Goal: Task Accomplishment & Management: Complete application form

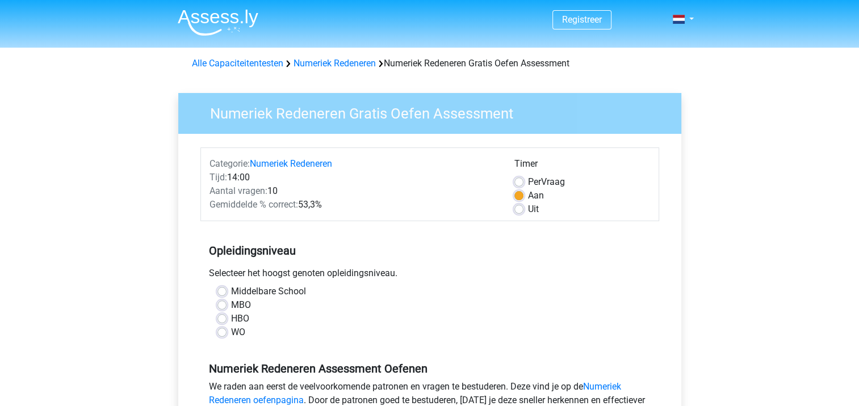
click at [236, 318] on label "HBO" at bounding box center [240, 319] width 18 height 14
click at [226, 318] on input "HBO" at bounding box center [221, 317] width 9 height 11
radio input "true"
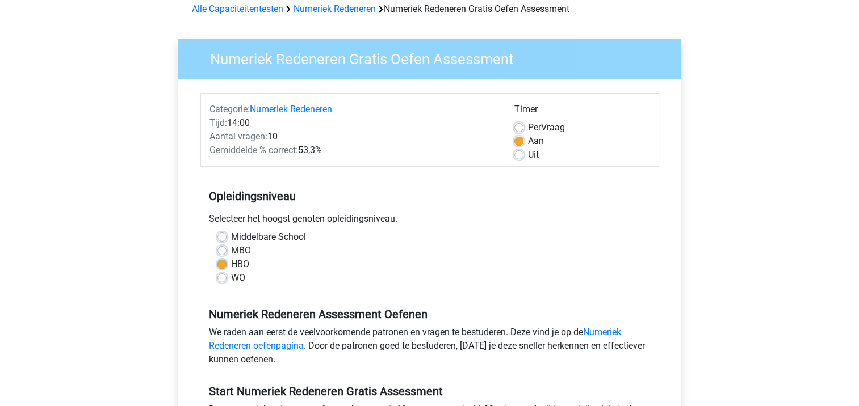
scroll to position [170, 0]
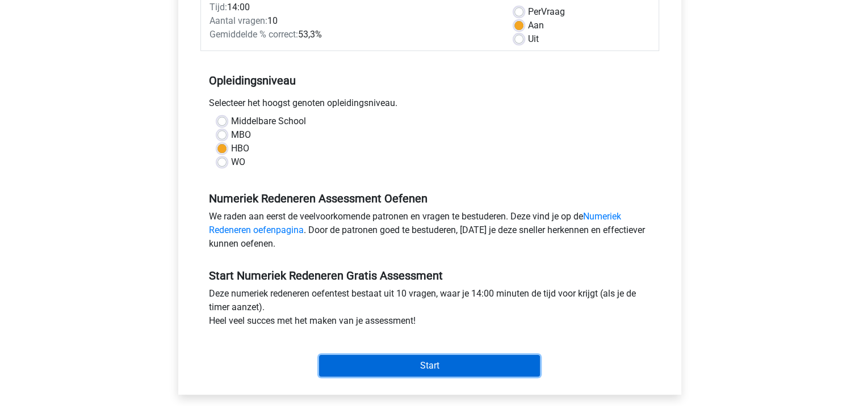
click at [388, 363] on input "Start" at bounding box center [429, 366] width 221 height 22
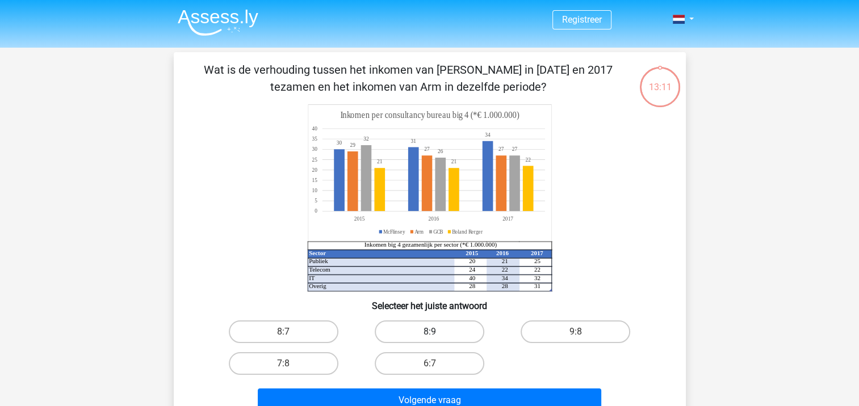
click at [426, 338] on label "8:9" at bounding box center [430, 332] width 110 height 23
click at [429, 338] on input "8:9" at bounding box center [432, 335] width 7 height 7
radio input "true"
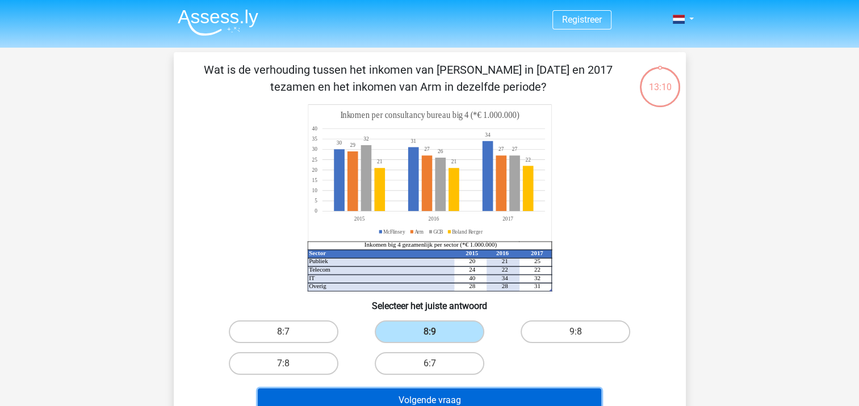
click at [418, 391] on button "Volgende vraag" at bounding box center [429, 401] width 343 height 24
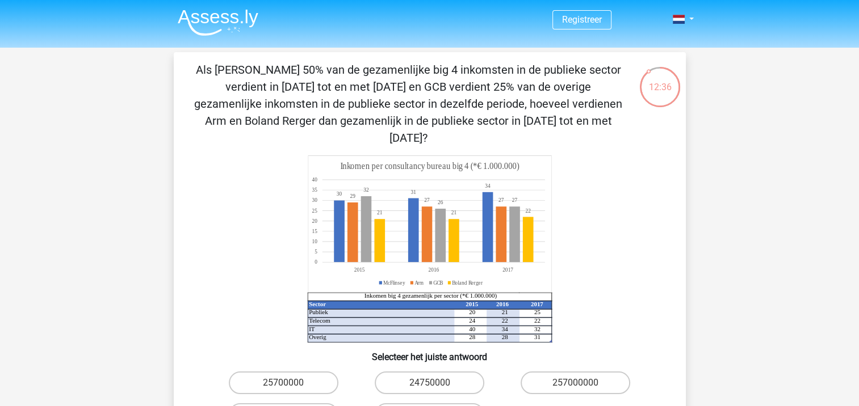
drag, startPoint x: 376, startPoint y: 237, endPoint x: 528, endPoint y: 187, distance: 159.4
click at [556, 196] on icon "Sector 2015 2016 2017 Publiek 20 21 25 Telecom 24 22 22 IT 40 34 32 Overig 28 2…" at bounding box center [429, 249] width 457 height 187
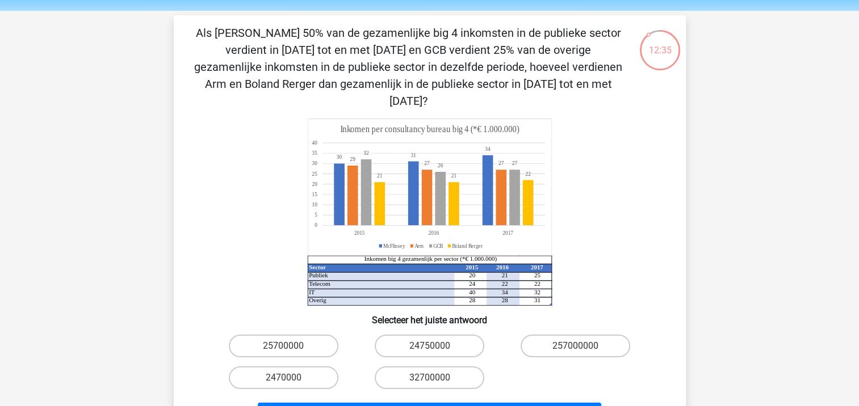
scroll to position [57, 0]
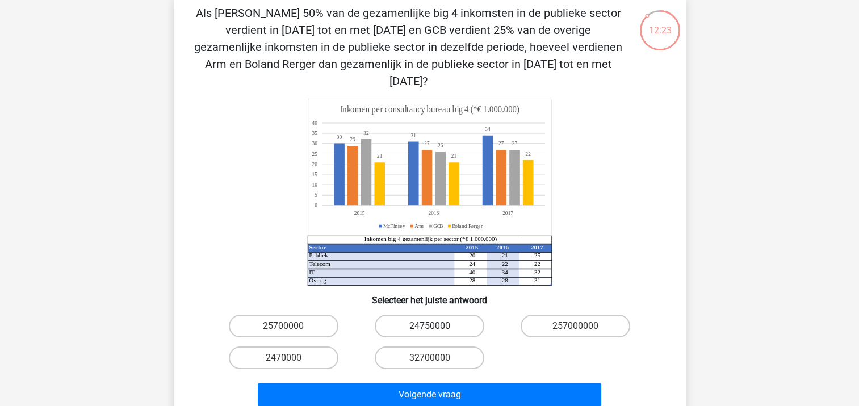
click at [415, 315] on label "24750000" at bounding box center [430, 326] width 110 height 23
click at [429, 326] on input "24750000" at bounding box center [432, 329] width 7 height 7
radio input "true"
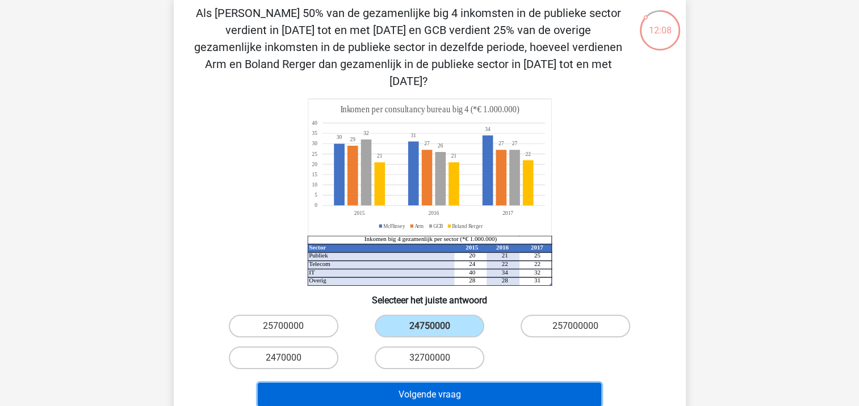
click at [417, 383] on button "Volgende vraag" at bounding box center [429, 395] width 343 height 24
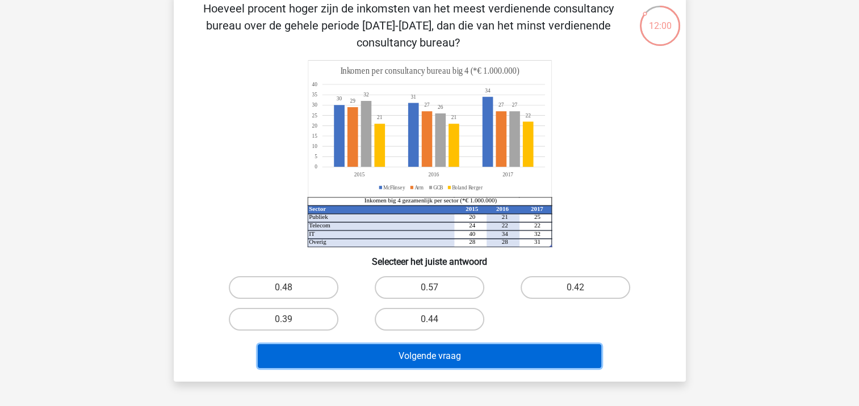
scroll to position [114, 0]
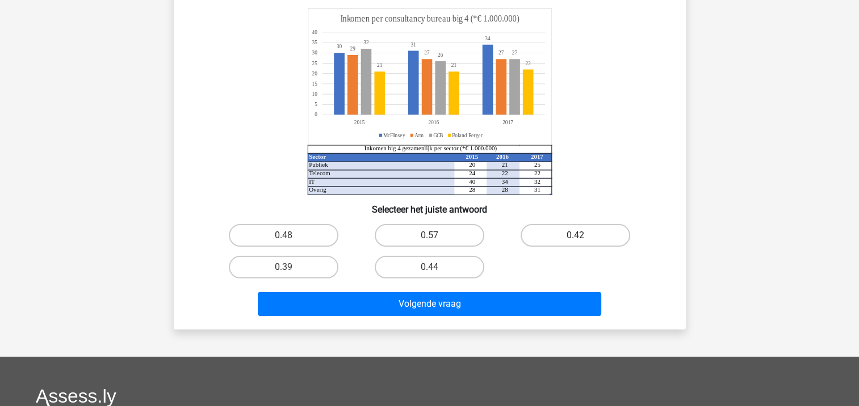
click at [560, 230] on label "0.42" at bounding box center [575, 235] width 110 height 23
click at [576, 236] on input "0.42" at bounding box center [579, 239] width 7 height 7
radio input "true"
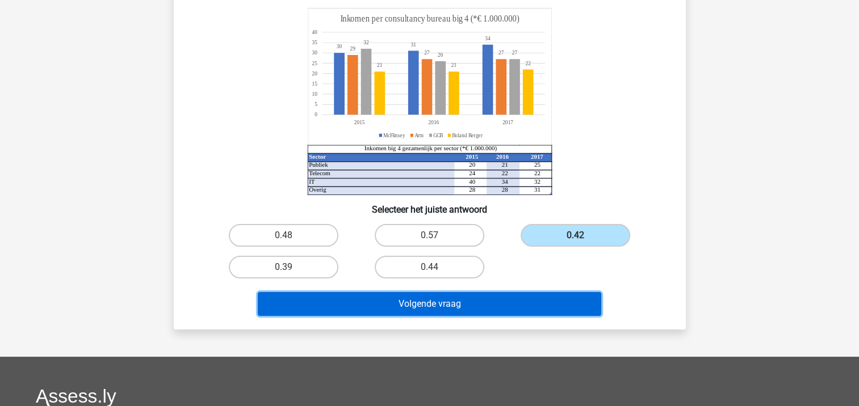
click at [501, 295] on button "Volgende vraag" at bounding box center [429, 304] width 343 height 24
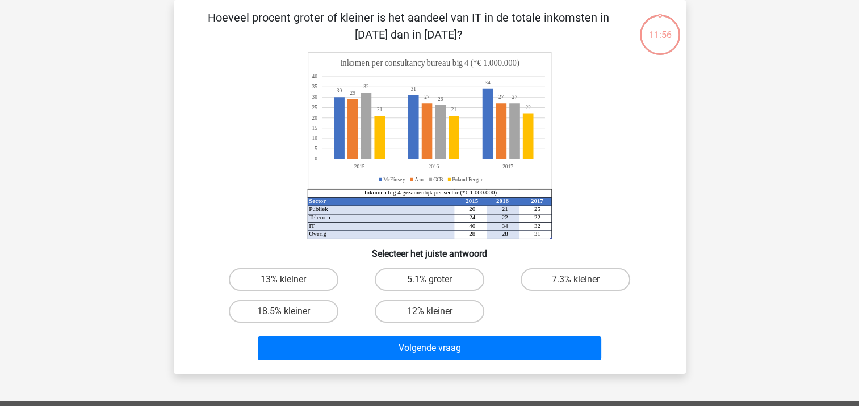
scroll to position [52, 0]
click at [416, 280] on label "5.1% groter" at bounding box center [430, 279] width 110 height 23
click at [429, 280] on input "5.1% groter" at bounding box center [432, 283] width 7 height 7
radio input "true"
click at [409, 329] on div "Volgende vraag" at bounding box center [430, 345] width 476 height 37
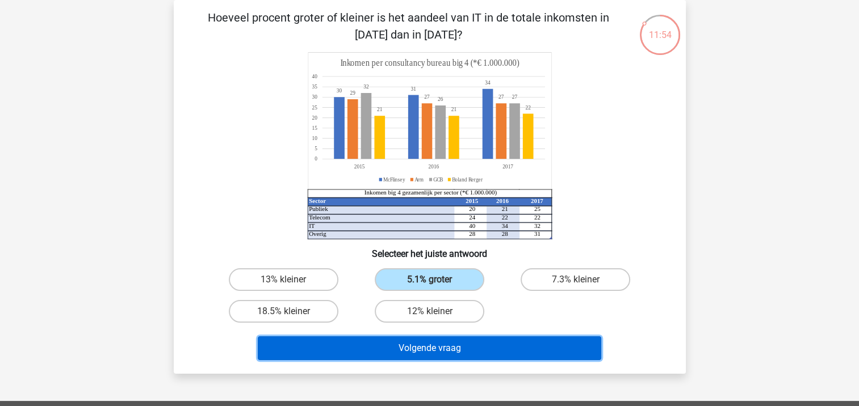
click at [390, 354] on button "Volgende vraag" at bounding box center [429, 349] width 343 height 24
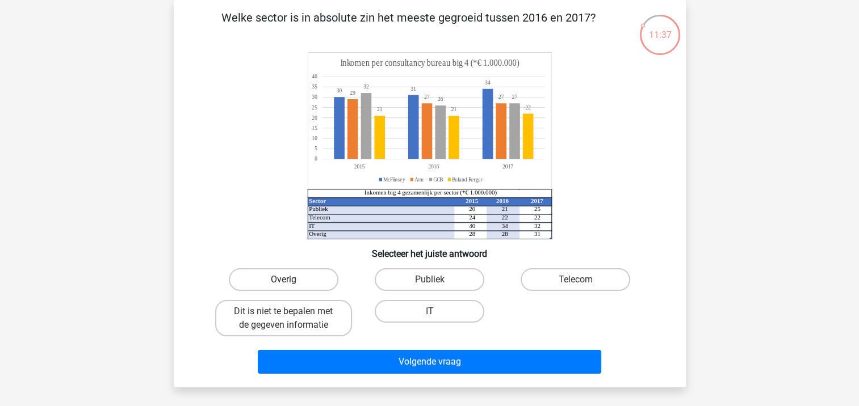
click at [321, 275] on label "Overig" at bounding box center [284, 279] width 110 height 23
click at [291, 280] on input "Overig" at bounding box center [286, 283] width 7 height 7
radio input "true"
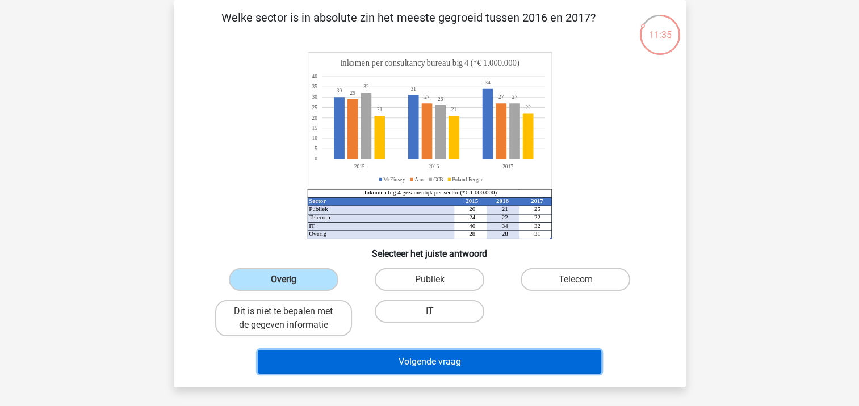
click at [331, 350] on button "Volgende vraag" at bounding box center [429, 362] width 343 height 24
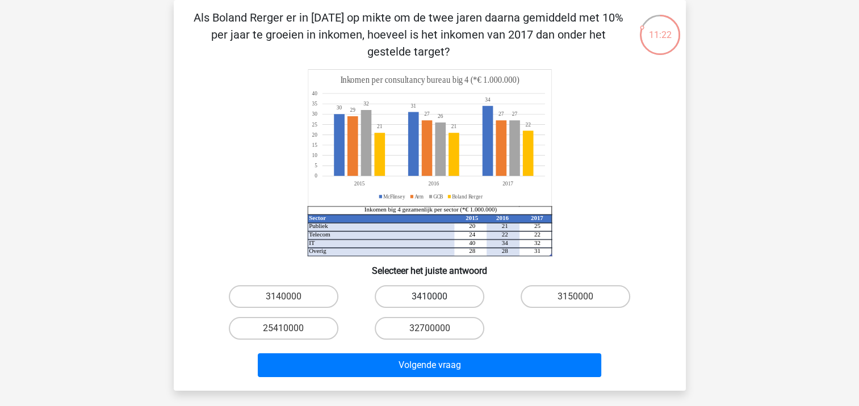
click at [425, 292] on label "3410000" at bounding box center [430, 296] width 110 height 23
click at [429, 297] on input "3410000" at bounding box center [432, 300] width 7 height 7
radio input "true"
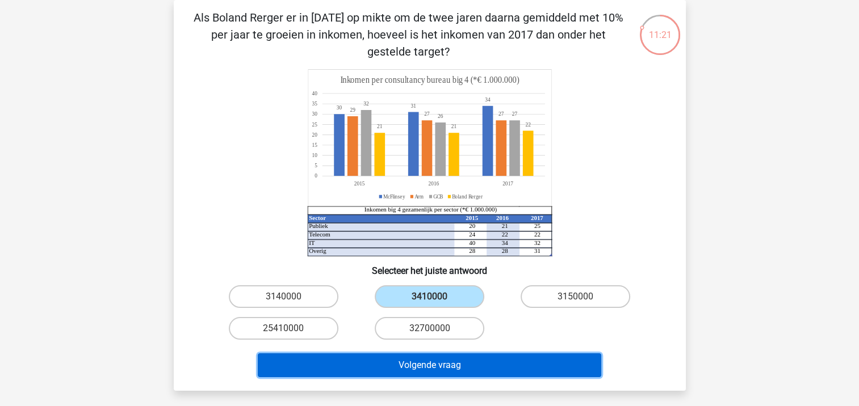
click at [486, 368] on button "Volgende vraag" at bounding box center [429, 366] width 343 height 24
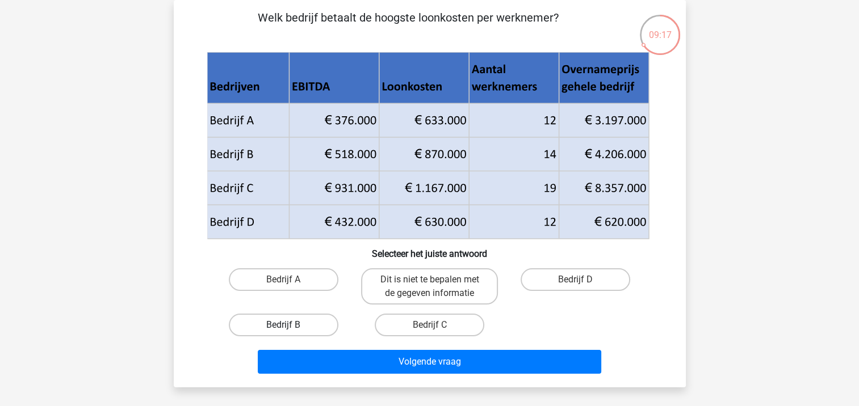
click at [266, 319] on label "Bedrijf B" at bounding box center [284, 325] width 110 height 23
click at [283, 325] on input "Bedrijf B" at bounding box center [286, 328] width 7 height 7
radio input "true"
click at [456, 320] on label "Bedrijf C" at bounding box center [430, 325] width 110 height 23
click at [436, 325] on input "Bedrijf C" at bounding box center [432, 328] width 7 height 7
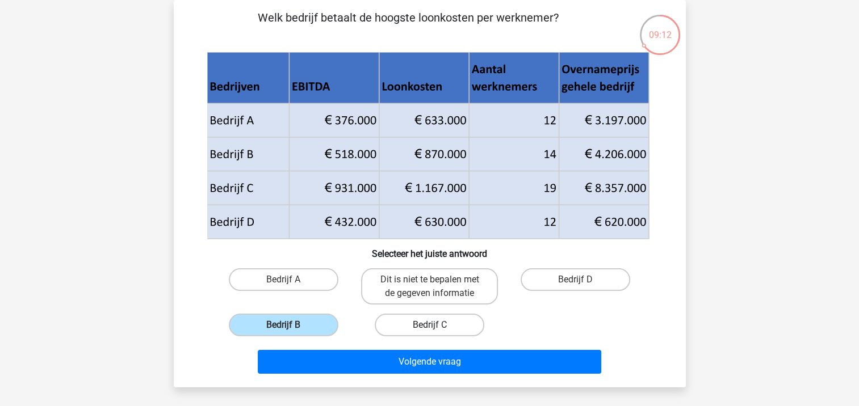
radio input "true"
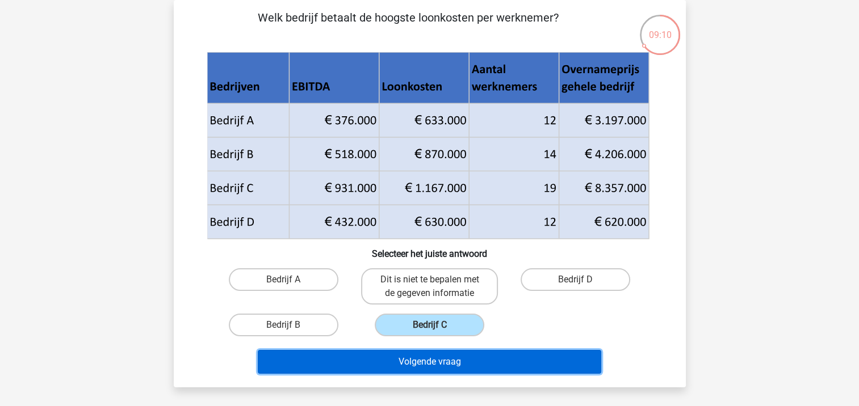
click at [524, 360] on button "Volgende vraag" at bounding box center [429, 362] width 343 height 24
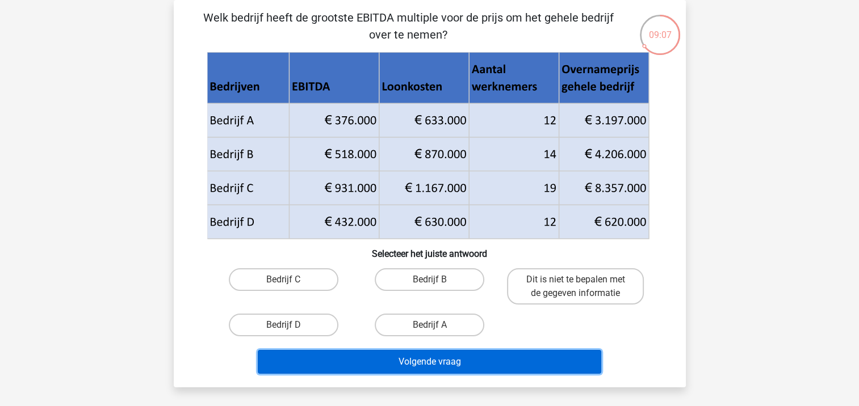
click at [528, 352] on button "Volgende vraag" at bounding box center [429, 362] width 343 height 24
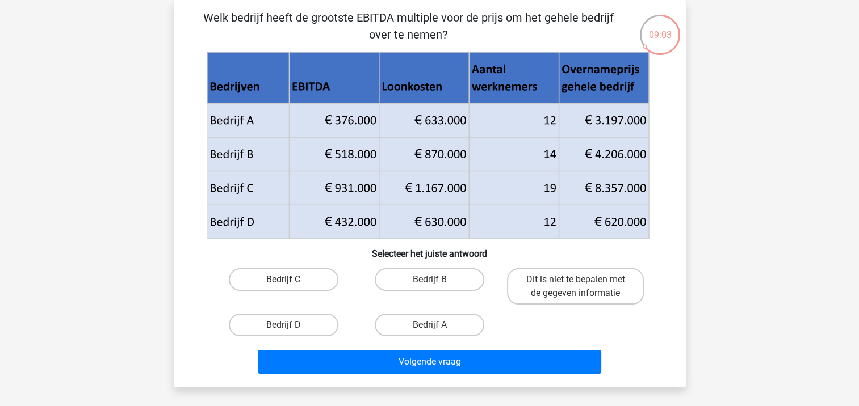
click at [314, 284] on label "Bedrijf C" at bounding box center [284, 279] width 110 height 23
click at [291, 284] on input "Bedrijf C" at bounding box center [286, 283] width 7 height 7
radio input "true"
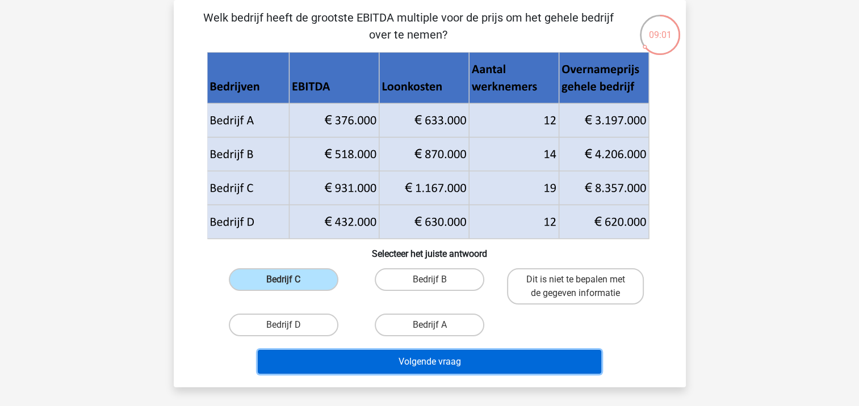
click at [463, 363] on button "Volgende vraag" at bounding box center [429, 362] width 343 height 24
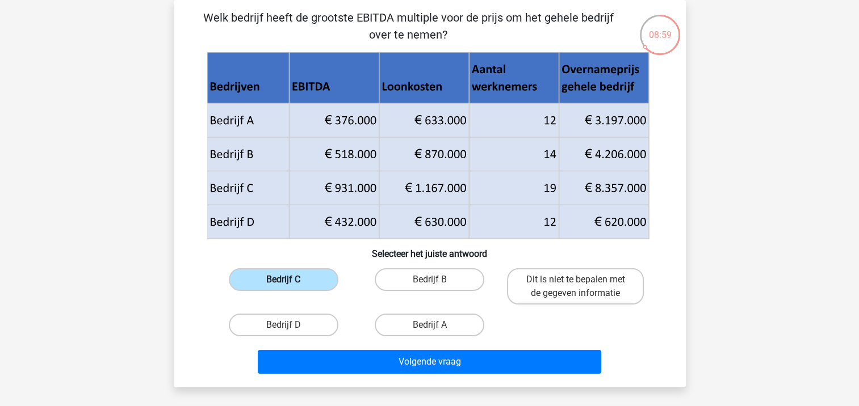
click at [295, 279] on label "Bedrijf C" at bounding box center [284, 279] width 110 height 23
click at [291, 280] on input "Bedrijf C" at bounding box center [286, 283] width 7 height 7
click at [295, 279] on label "Bedrijf C" at bounding box center [284, 279] width 110 height 23
click at [291, 280] on input "Bedrijf C" at bounding box center [286, 283] width 7 height 7
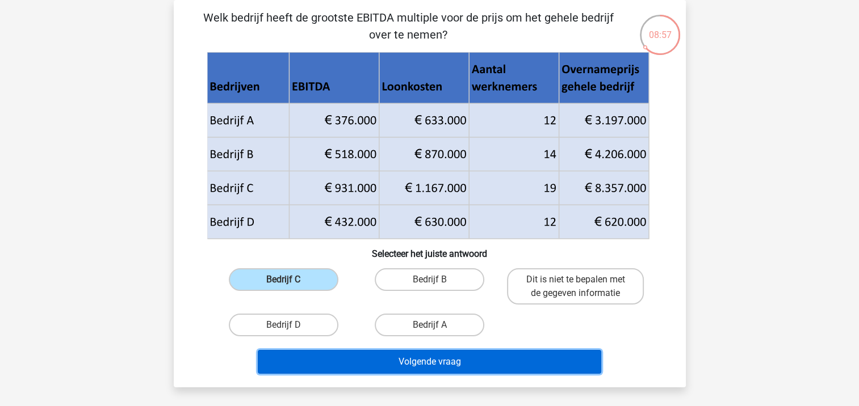
click at [484, 368] on button "Volgende vraag" at bounding box center [429, 362] width 343 height 24
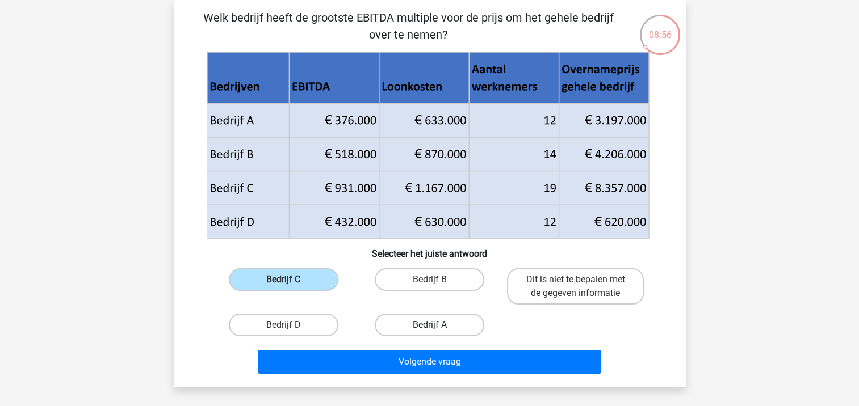
click at [419, 314] on label "Bedrijf A" at bounding box center [430, 325] width 110 height 23
click at [429, 325] on input "Bedrijf A" at bounding box center [432, 328] width 7 height 7
radio input "true"
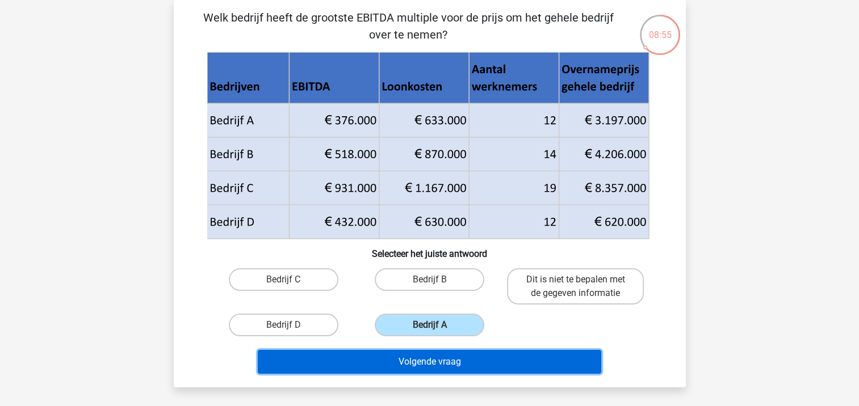
click at [454, 360] on button "Volgende vraag" at bounding box center [429, 362] width 343 height 24
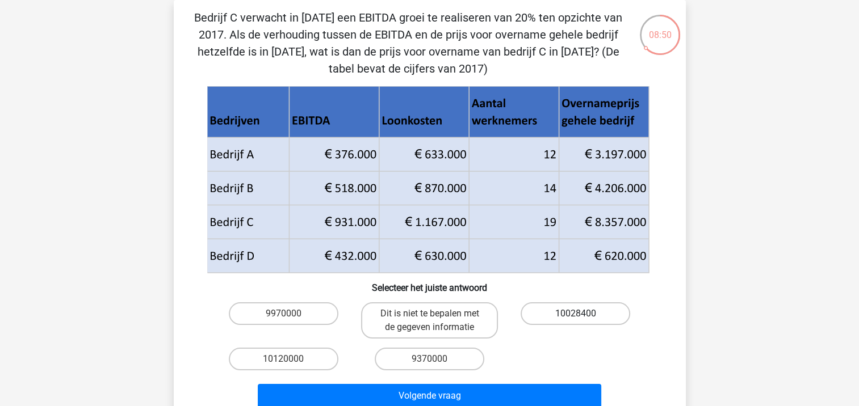
click at [569, 319] on label "10028400" at bounding box center [575, 314] width 110 height 23
click at [576, 319] on input "10028400" at bounding box center [579, 317] width 7 height 7
radio input "true"
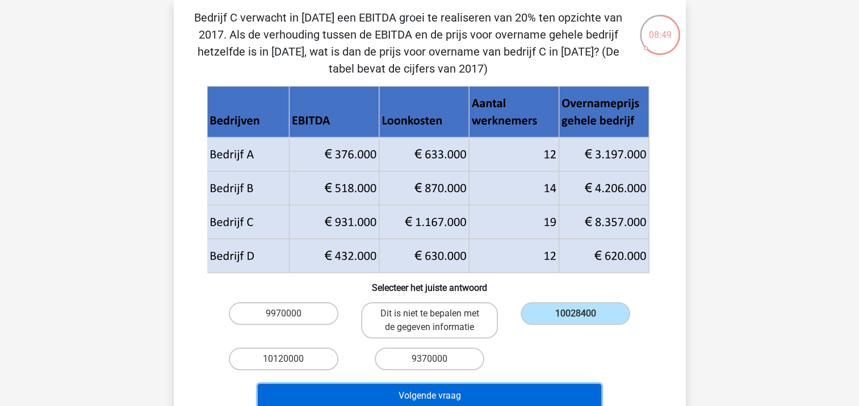
click at [555, 397] on button "Volgende vraag" at bounding box center [429, 396] width 343 height 24
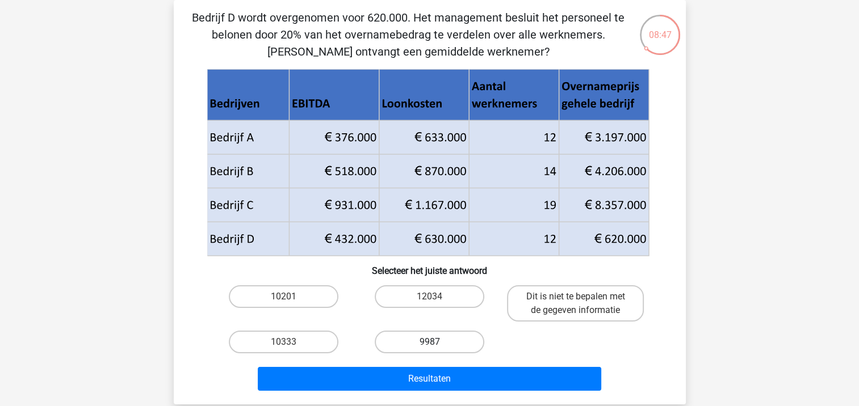
click at [406, 347] on label "9987" at bounding box center [430, 342] width 110 height 23
click at [429, 347] on input "9987" at bounding box center [432, 345] width 7 height 7
radio input "true"
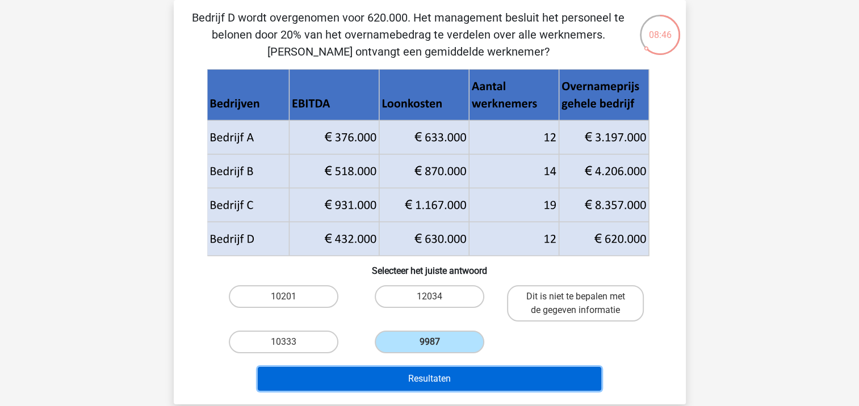
click at [461, 377] on button "Resultaten" at bounding box center [429, 379] width 343 height 24
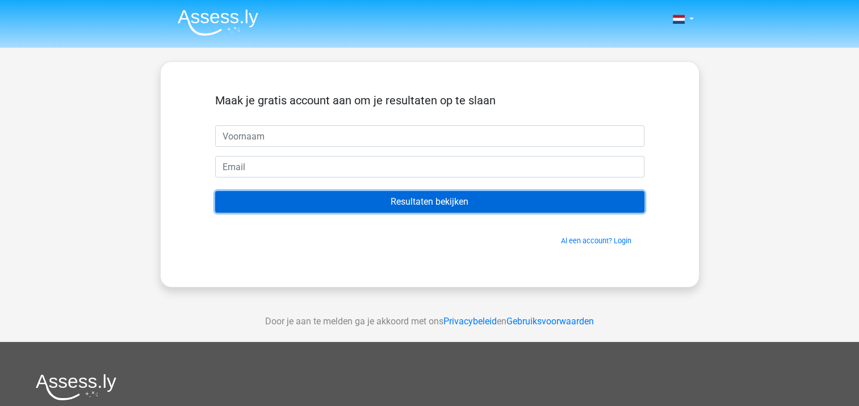
click at [427, 203] on input "Resultaten bekijken" at bounding box center [429, 202] width 429 height 22
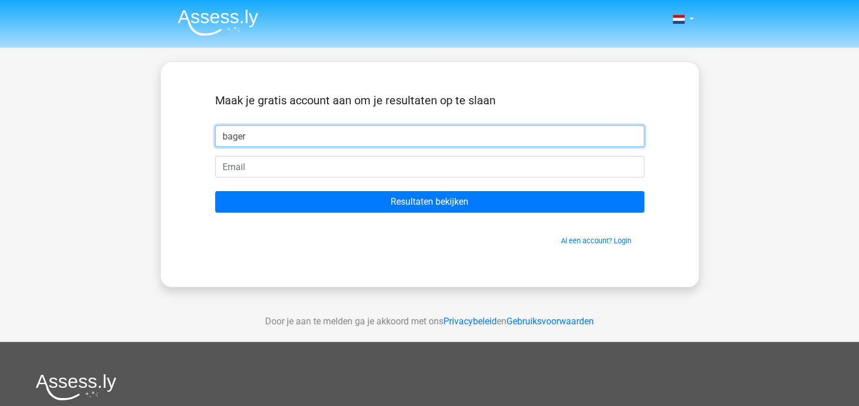
type input "bager"
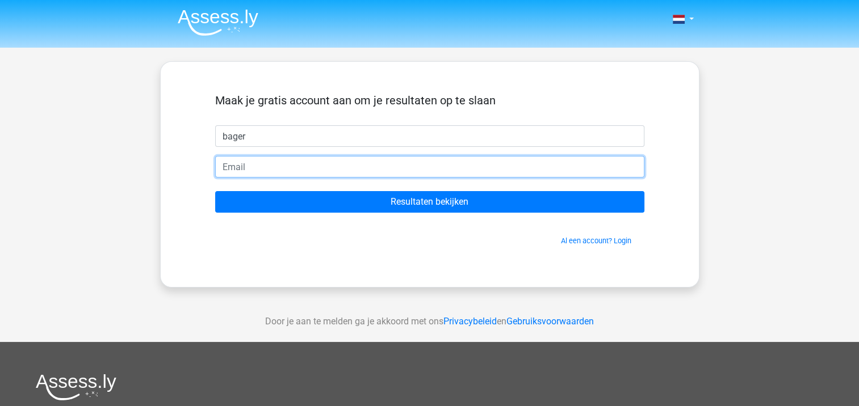
click at [403, 166] on input "email" at bounding box center [429, 167] width 429 height 22
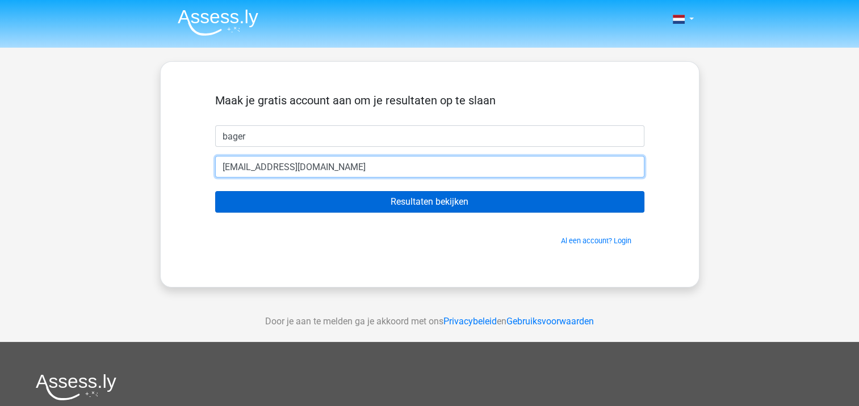
type input "[EMAIL_ADDRESS][DOMAIN_NAME]"
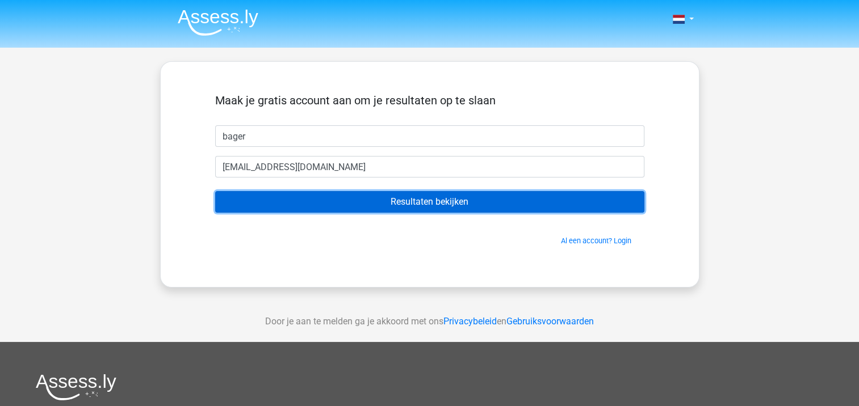
click at [386, 196] on input "Resultaten bekijken" at bounding box center [429, 202] width 429 height 22
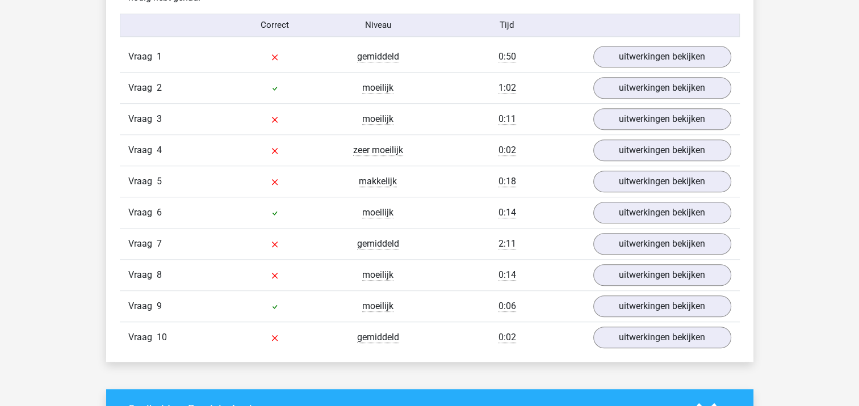
scroll to position [931, 0]
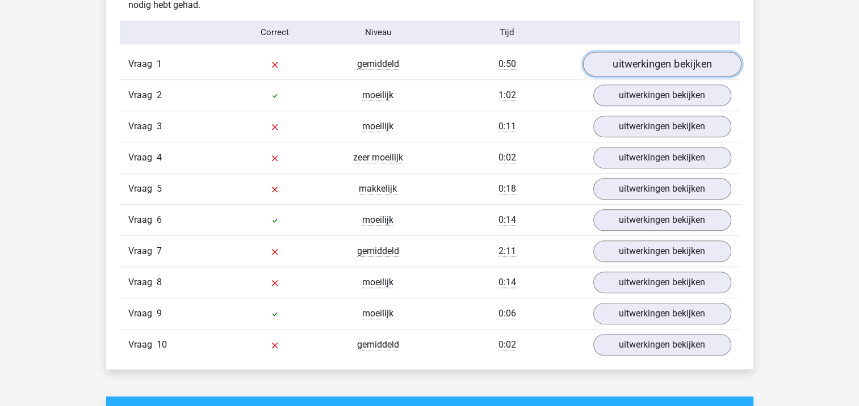
click at [602, 64] on link "uitwerkingen bekijken" at bounding box center [661, 64] width 158 height 25
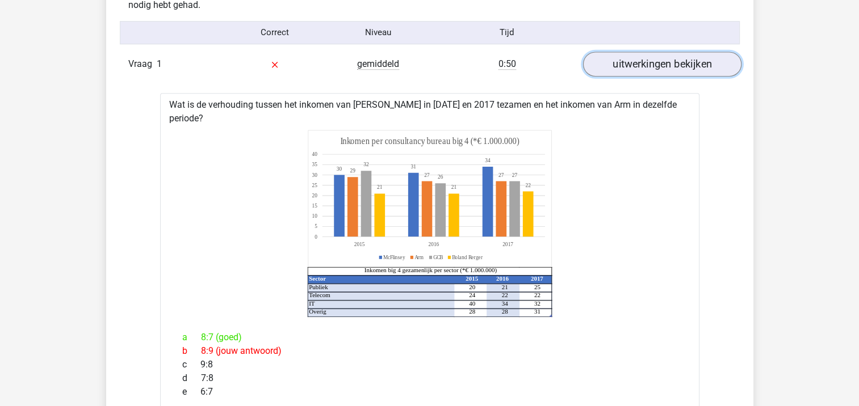
click at [603, 65] on link "uitwerkingen bekijken" at bounding box center [661, 64] width 158 height 25
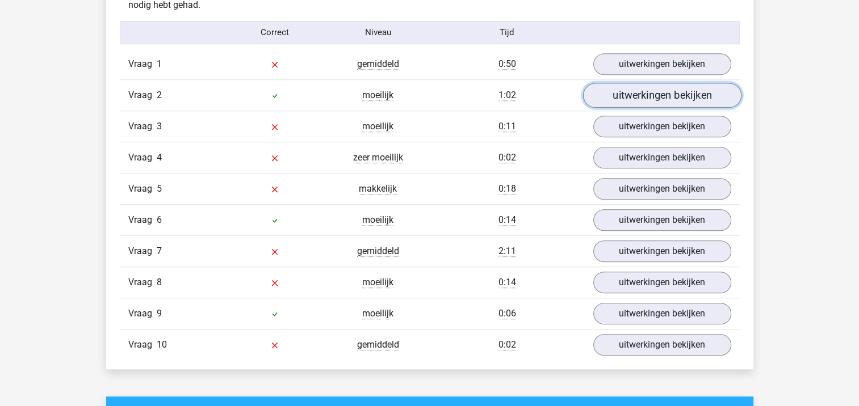
click at [604, 93] on link "uitwerkingen bekijken" at bounding box center [661, 95] width 158 height 25
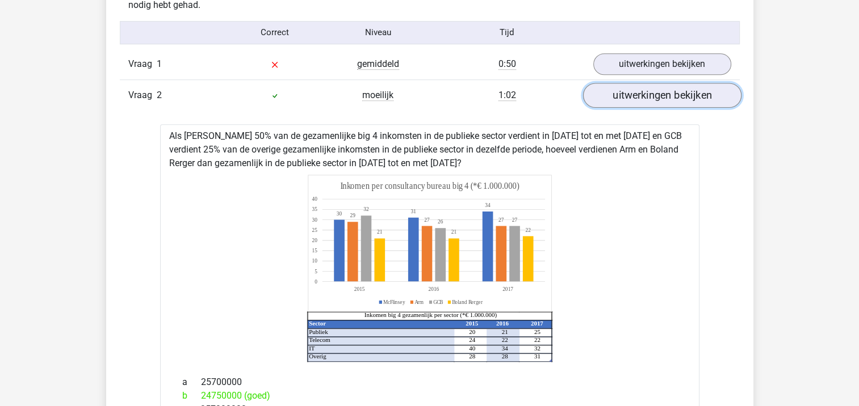
click at [604, 93] on link "uitwerkingen bekijken" at bounding box center [661, 95] width 158 height 25
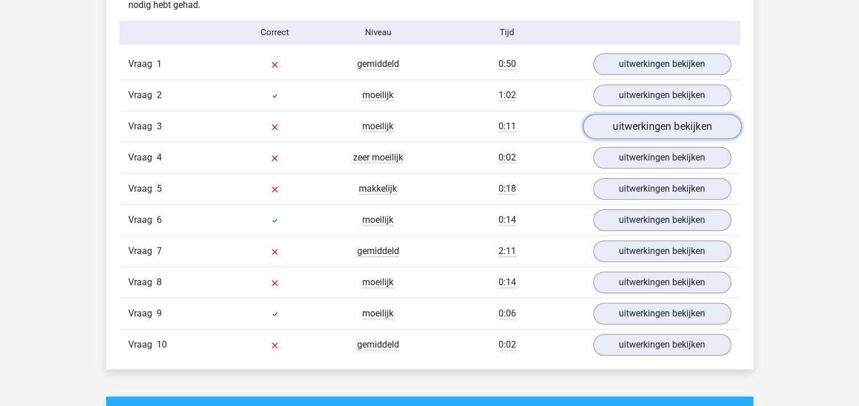
click at [612, 121] on link "uitwerkingen bekijken" at bounding box center [661, 126] width 158 height 25
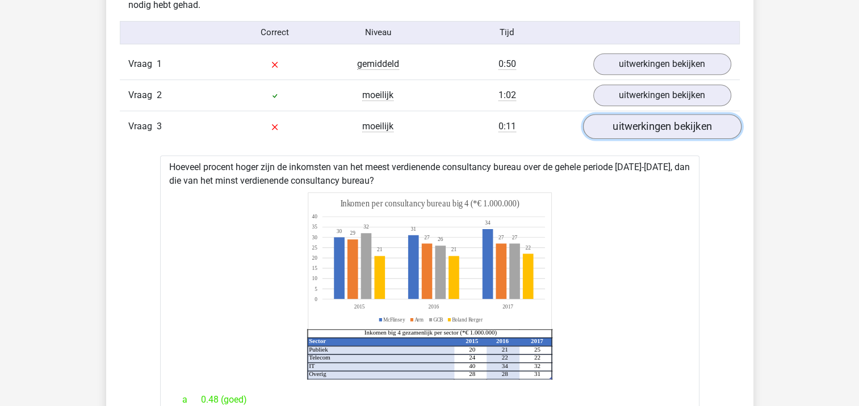
click at [612, 120] on link "uitwerkingen bekijken" at bounding box center [661, 126] width 158 height 25
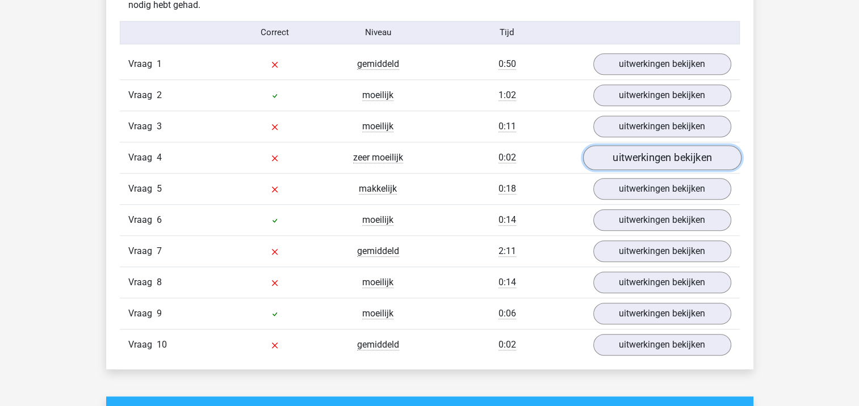
click at [644, 161] on link "uitwerkingen bekijken" at bounding box center [661, 157] width 158 height 25
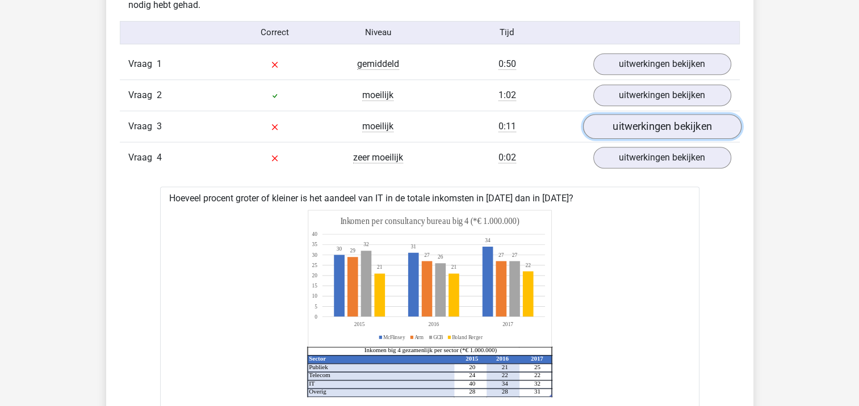
drag, startPoint x: 686, startPoint y: 125, endPoint x: 642, endPoint y: 120, distance: 44.5
click at [686, 125] on link "uitwerkingen bekijken" at bounding box center [661, 126] width 158 height 25
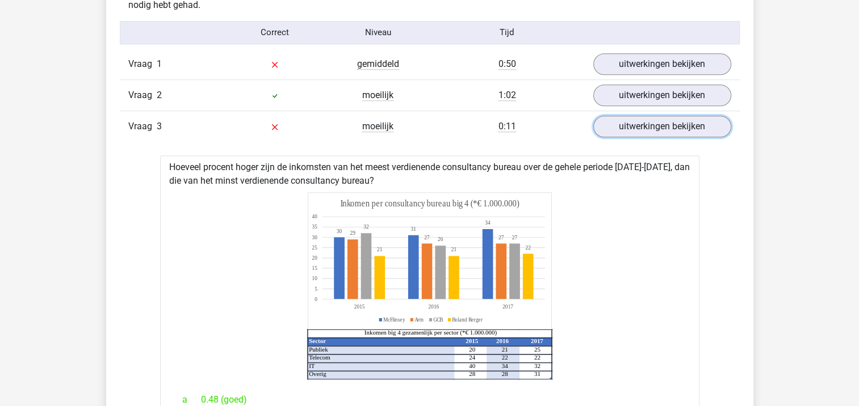
scroll to position [988, 0]
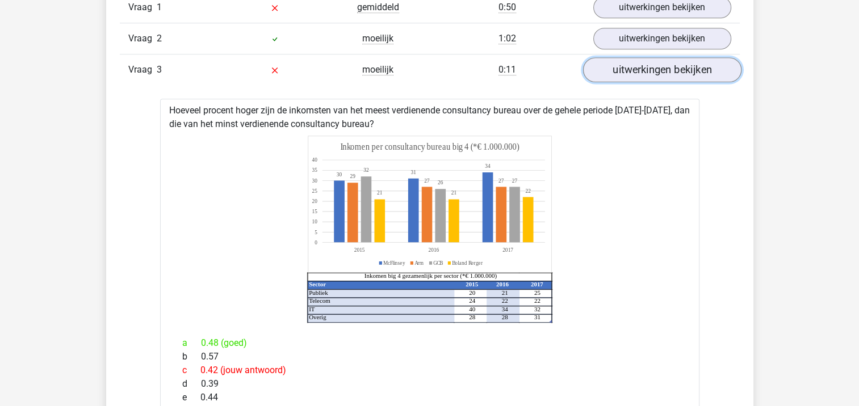
click at [641, 73] on link "uitwerkingen bekijken" at bounding box center [661, 69] width 158 height 25
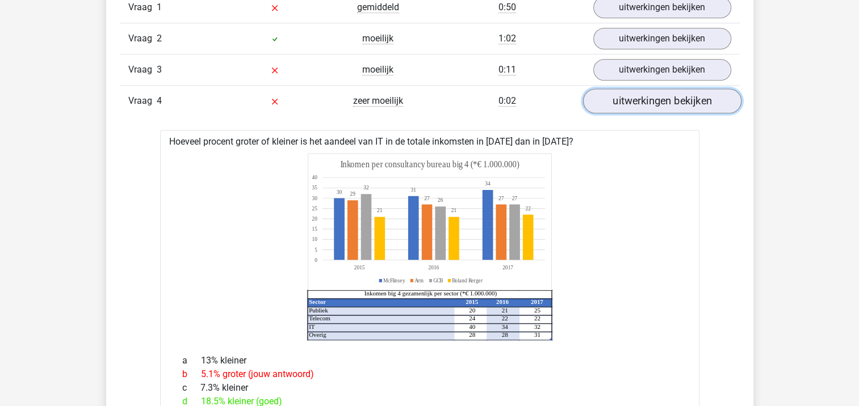
click at [641, 98] on link "uitwerkingen bekijken" at bounding box center [661, 101] width 158 height 25
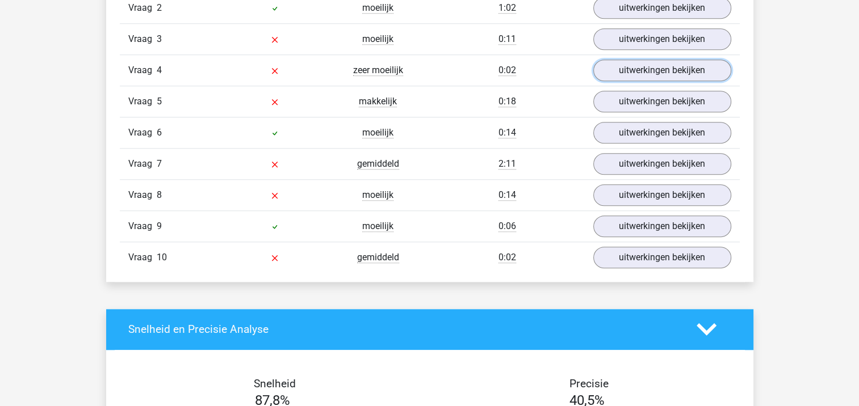
scroll to position [1044, 0]
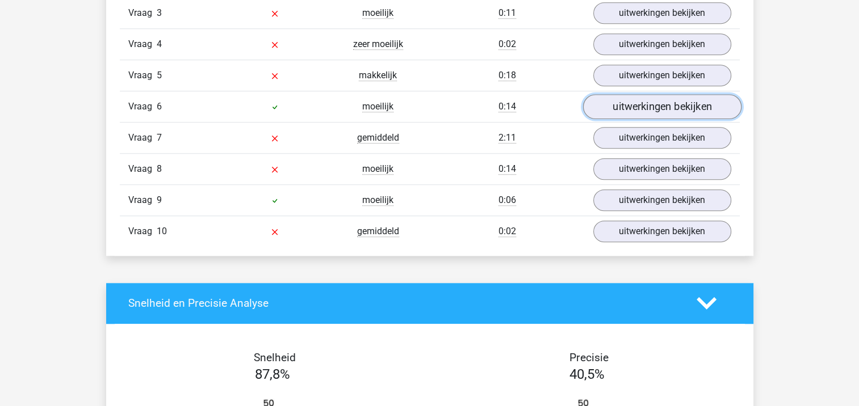
click at [636, 109] on link "uitwerkingen bekijken" at bounding box center [661, 106] width 158 height 25
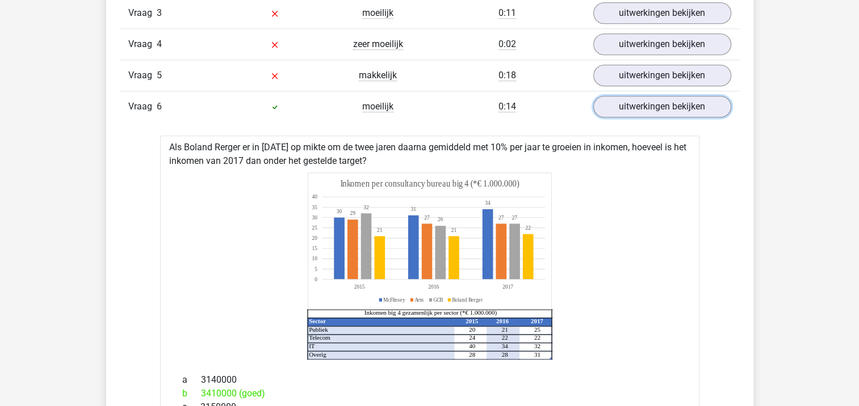
scroll to position [1101, 0]
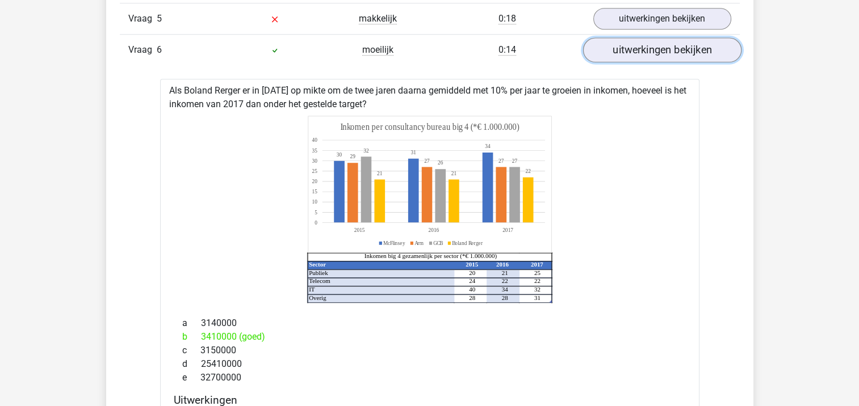
click at [654, 54] on link "uitwerkingen bekijken" at bounding box center [661, 49] width 158 height 25
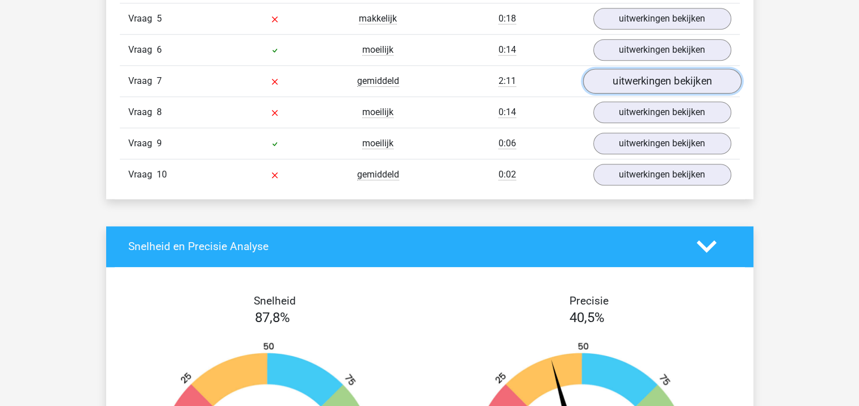
click at [656, 70] on link "uitwerkingen bekijken" at bounding box center [661, 81] width 158 height 25
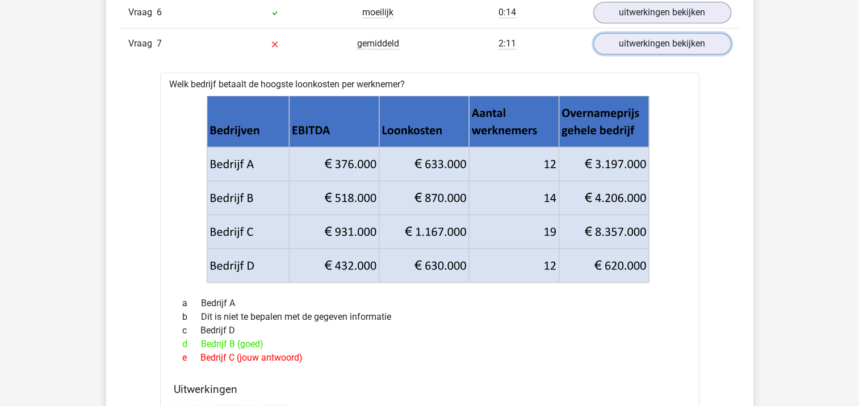
scroll to position [1158, 0]
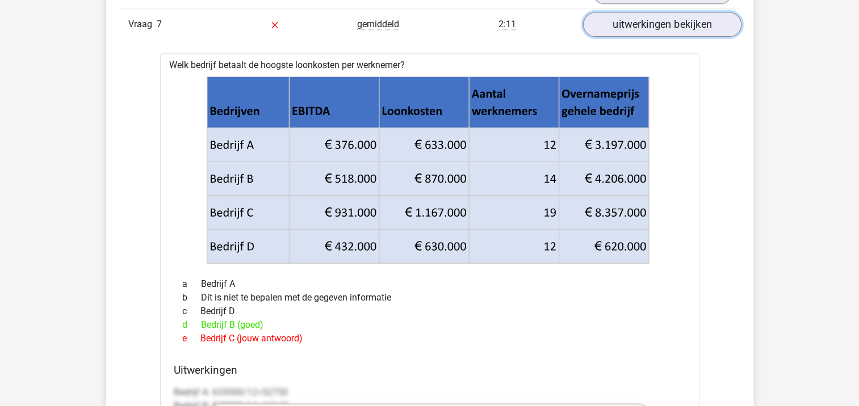
click at [620, 25] on link "uitwerkingen bekijken" at bounding box center [661, 24] width 158 height 25
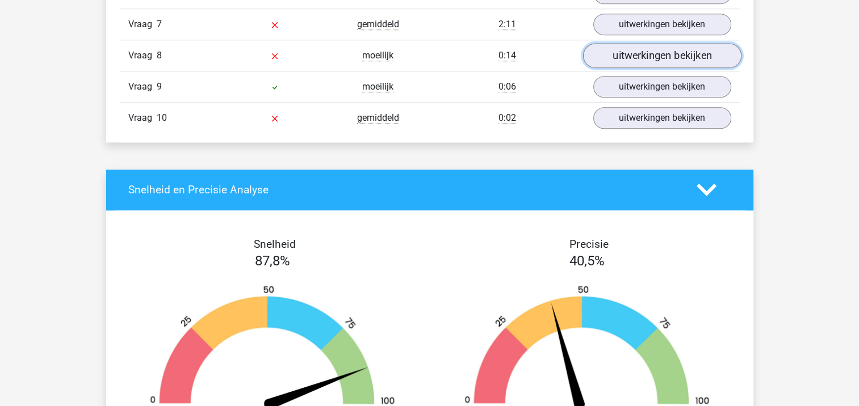
click at [611, 51] on link "uitwerkingen bekijken" at bounding box center [661, 55] width 158 height 25
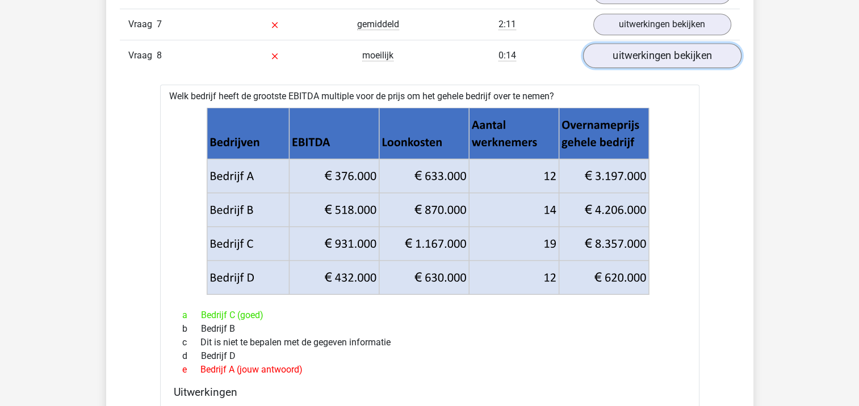
click at [622, 52] on link "uitwerkingen bekijken" at bounding box center [661, 55] width 158 height 25
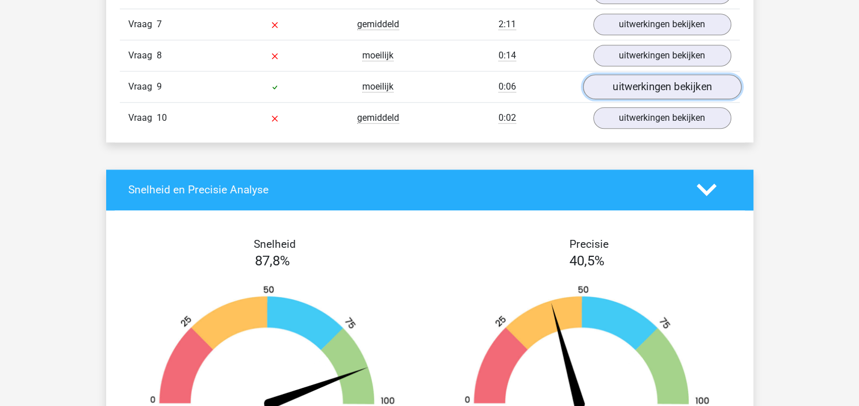
click at [608, 79] on link "uitwerkingen bekijken" at bounding box center [661, 86] width 158 height 25
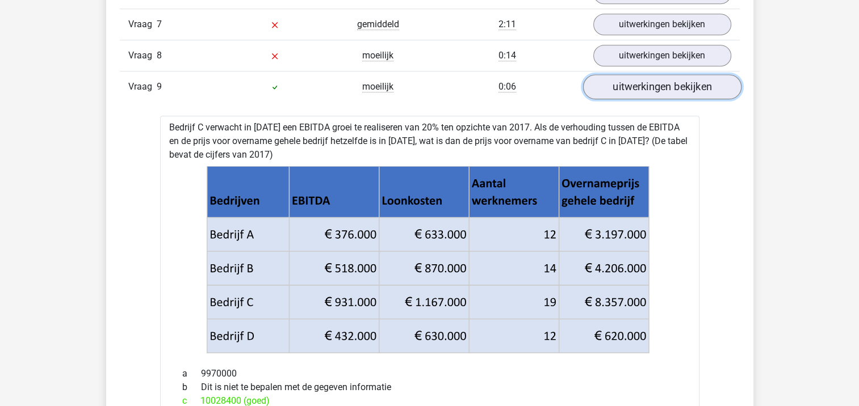
click at [673, 82] on link "uitwerkingen bekijken" at bounding box center [661, 86] width 158 height 25
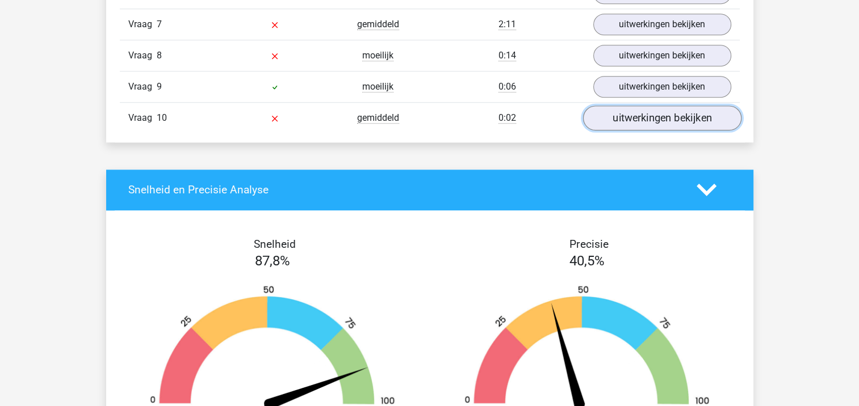
click at [653, 110] on link "uitwerkingen bekijken" at bounding box center [661, 118] width 158 height 25
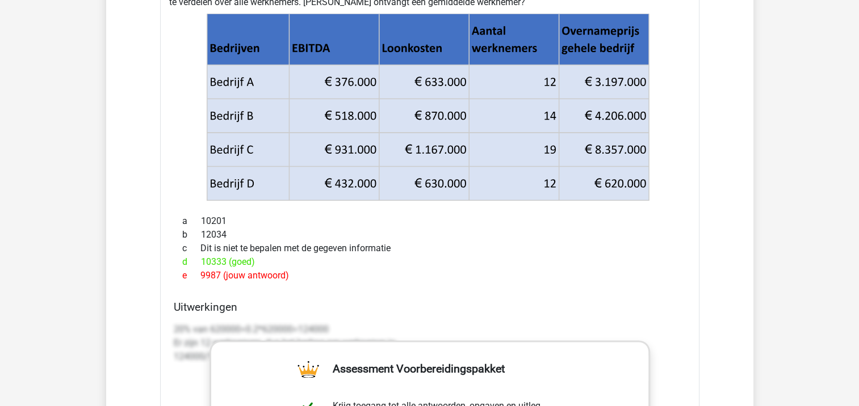
scroll to position [1271, 0]
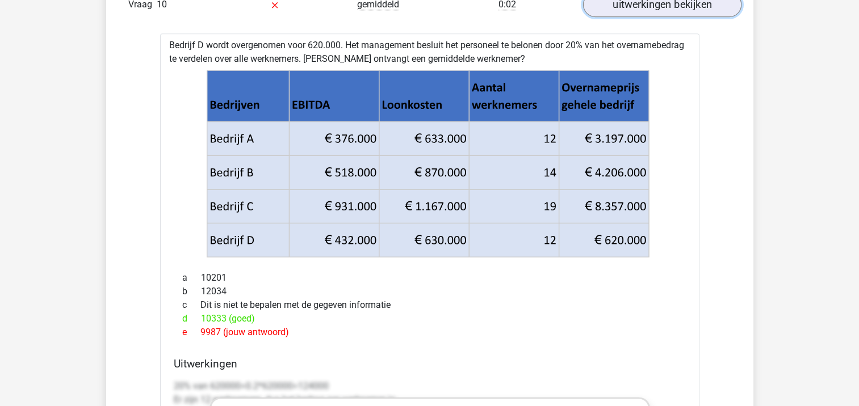
click at [643, 8] on link "uitwerkingen bekijken" at bounding box center [661, 4] width 158 height 25
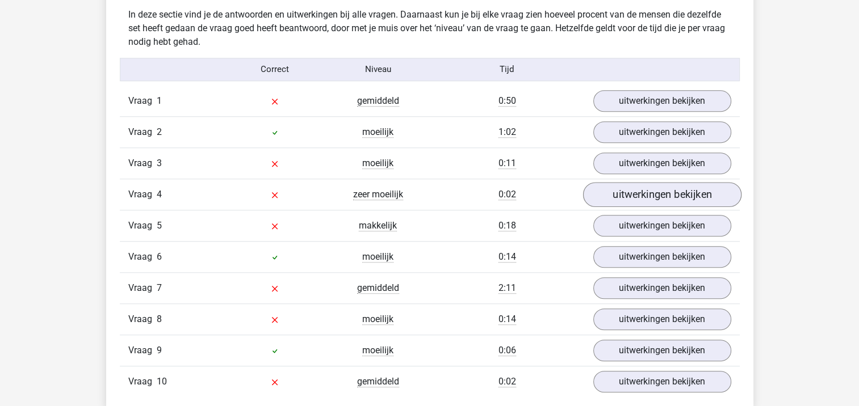
scroll to position [954, 0]
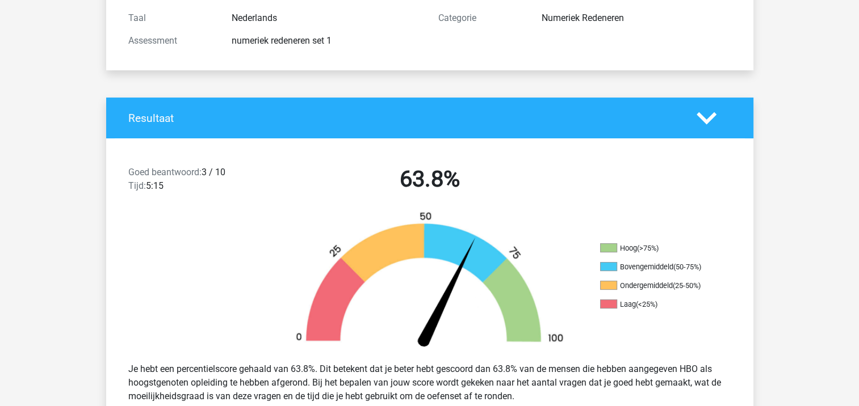
scroll to position [170, 0]
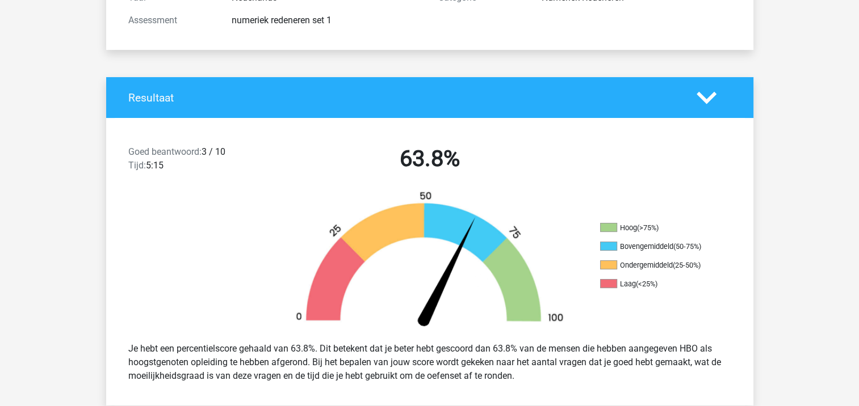
click at [628, 316] on div "Hoog (>75%) Bovengemiddeld (50-75%) Ondergemiddeld (25-50%) Laag (<25%)" at bounding box center [429, 262] width 647 height 142
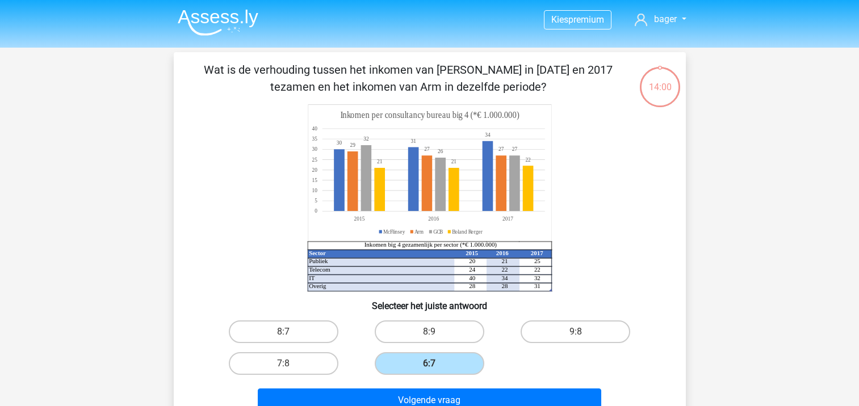
scroll to position [52, 0]
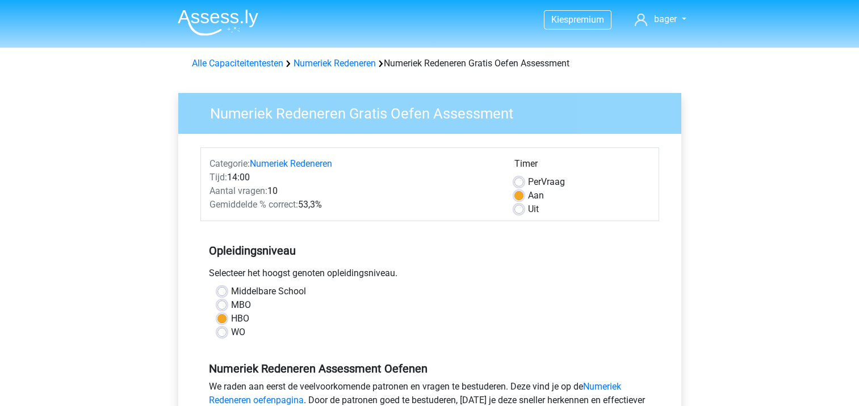
scroll to position [170, 0]
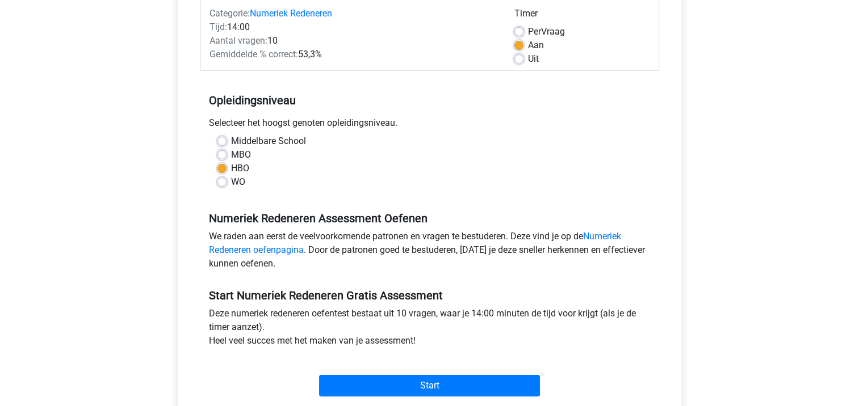
scroll to position [170, 0]
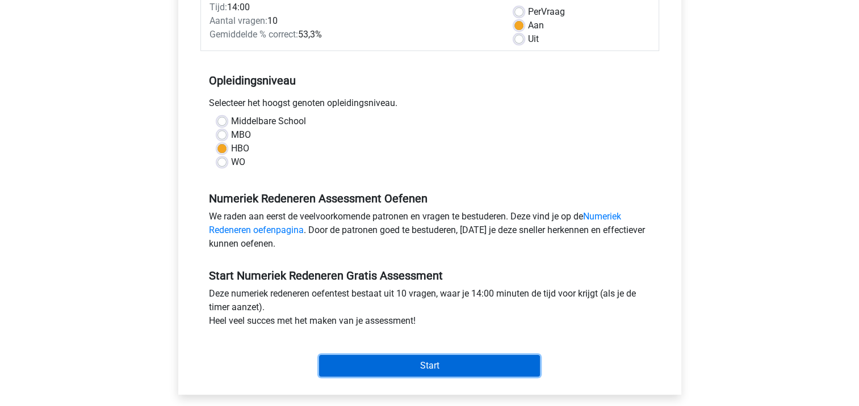
click at [321, 362] on input "Start" at bounding box center [429, 366] width 221 height 22
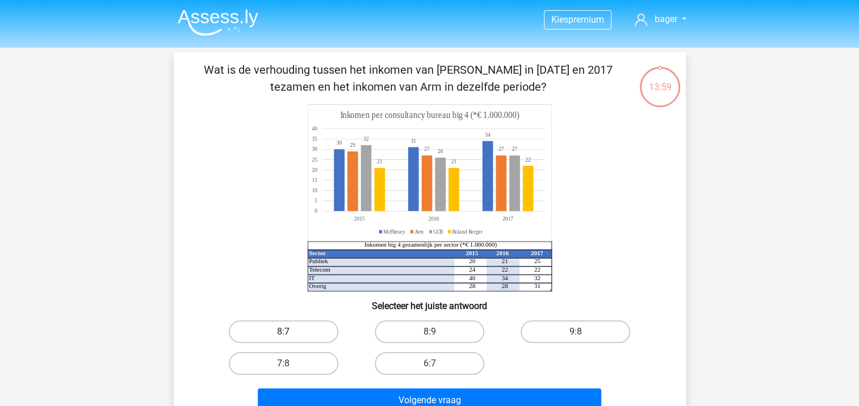
click at [275, 334] on label "8:7" at bounding box center [284, 332] width 110 height 23
click at [283, 334] on input "8:7" at bounding box center [286, 335] width 7 height 7
radio input "true"
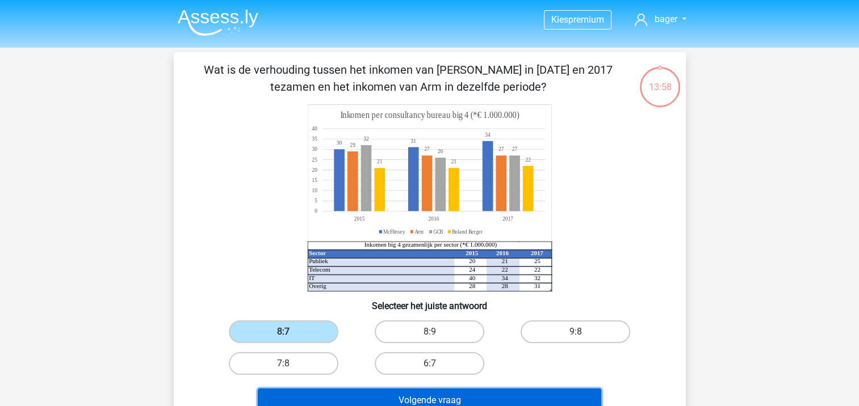
click at [289, 392] on button "Volgende vraag" at bounding box center [429, 401] width 343 height 24
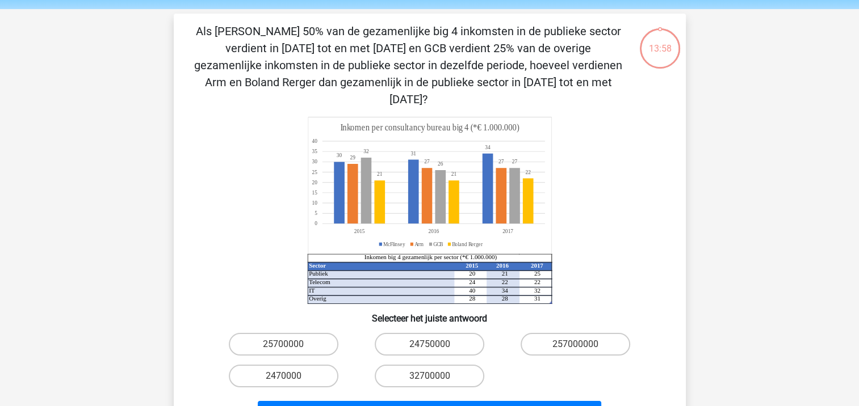
scroll to position [52, 0]
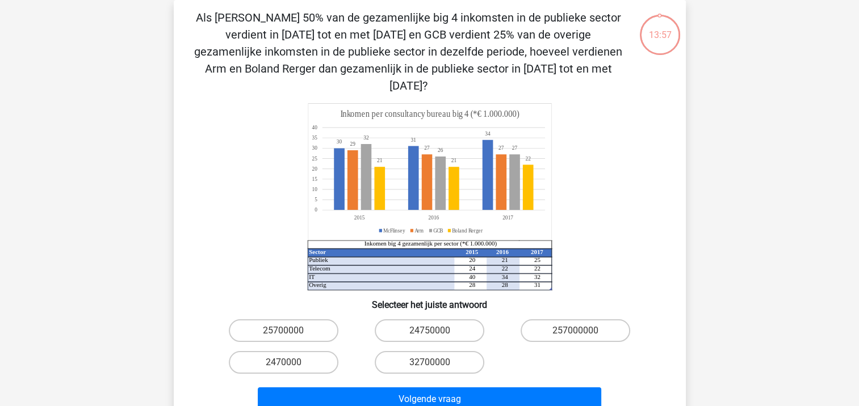
click at [431, 331] on input "24750000" at bounding box center [432, 334] width 7 height 7
radio input "true"
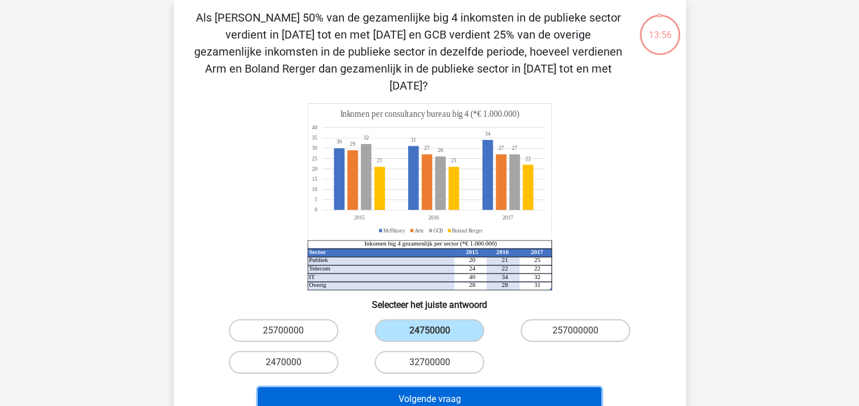
click at [425, 388] on button "Volgende vraag" at bounding box center [429, 400] width 343 height 24
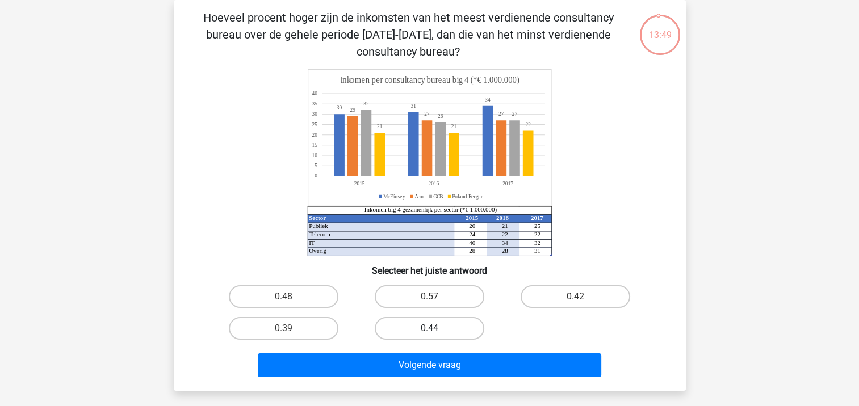
click at [440, 318] on label "0.44" at bounding box center [430, 328] width 110 height 23
click at [436, 329] on input "0.44" at bounding box center [432, 332] width 7 height 7
radio input "true"
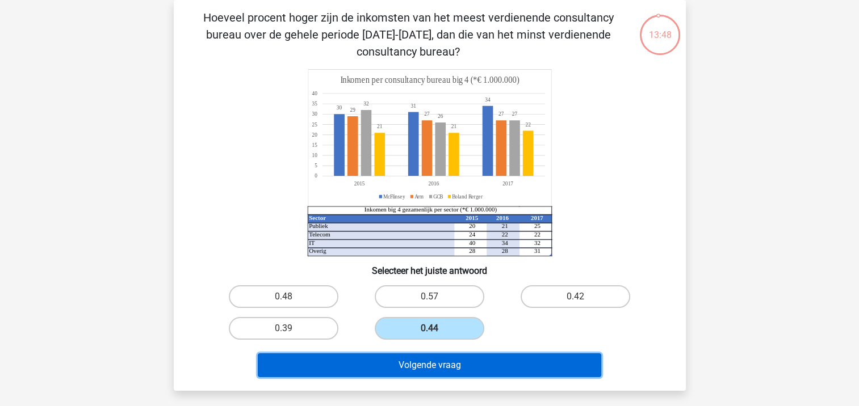
click at [424, 375] on button "Volgende vraag" at bounding box center [429, 366] width 343 height 24
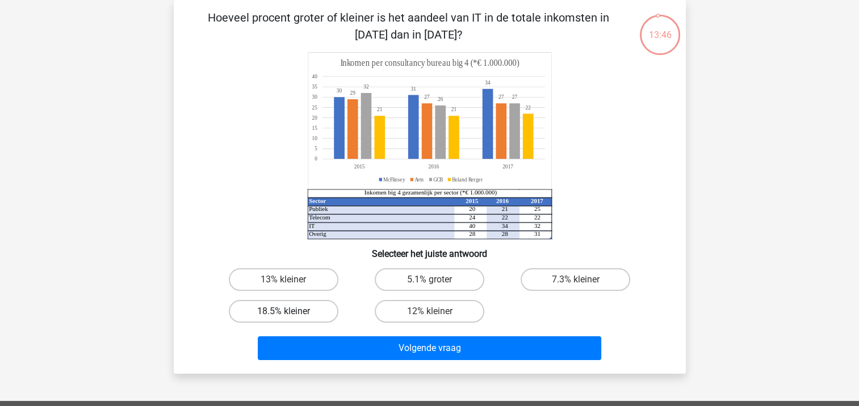
click at [295, 312] on label "18.5% kleiner" at bounding box center [284, 311] width 110 height 23
click at [291, 312] on input "18.5% kleiner" at bounding box center [286, 315] width 7 height 7
radio input "true"
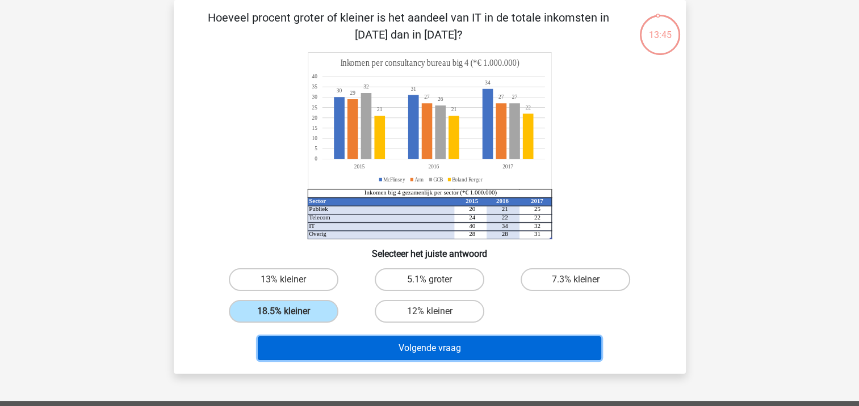
click at [338, 349] on button "Volgende vraag" at bounding box center [429, 349] width 343 height 24
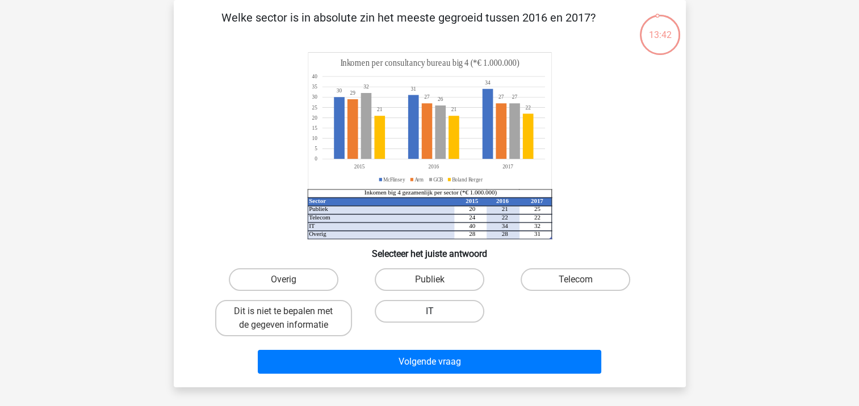
click at [438, 306] on label "IT" at bounding box center [430, 311] width 110 height 23
click at [436, 312] on input "IT" at bounding box center [432, 315] width 7 height 7
radio input "true"
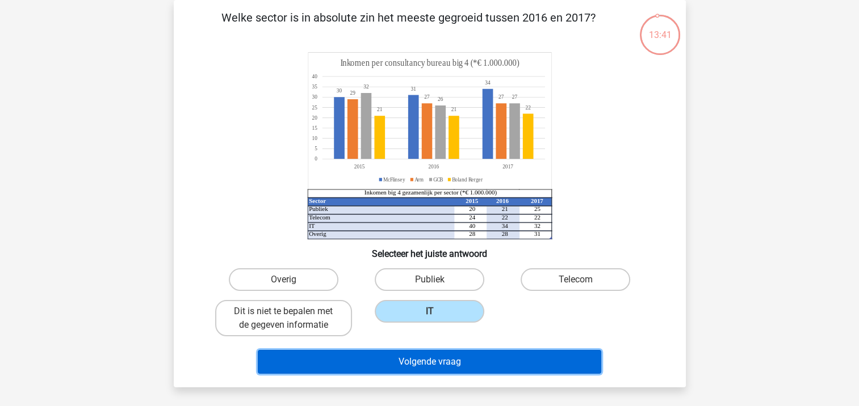
click at [418, 361] on button "Volgende vraag" at bounding box center [429, 362] width 343 height 24
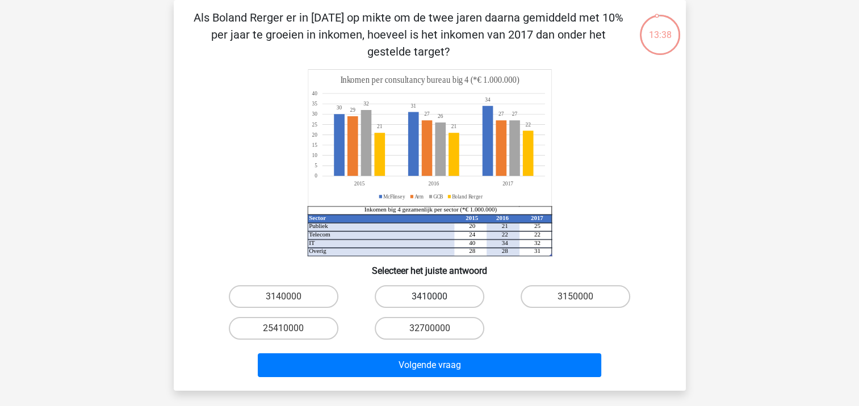
click at [422, 295] on label "3410000" at bounding box center [430, 296] width 110 height 23
click at [429, 297] on input "3410000" at bounding box center [432, 300] width 7 height 7
radio input "true"
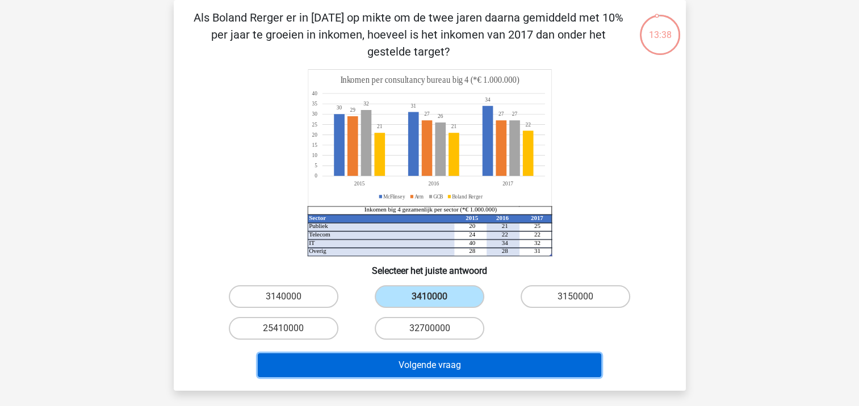
click at [405, 359] on button "Volgende vraag" at bounding box center [429, 366] width 343 height 24
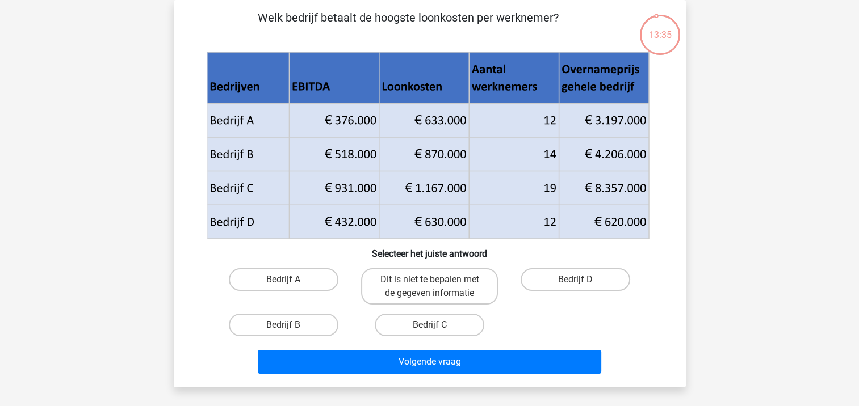
click at [285, 328] on input "Bedrijf B" at bounding box center [286, 328] width 7 height 7
radio input "true"
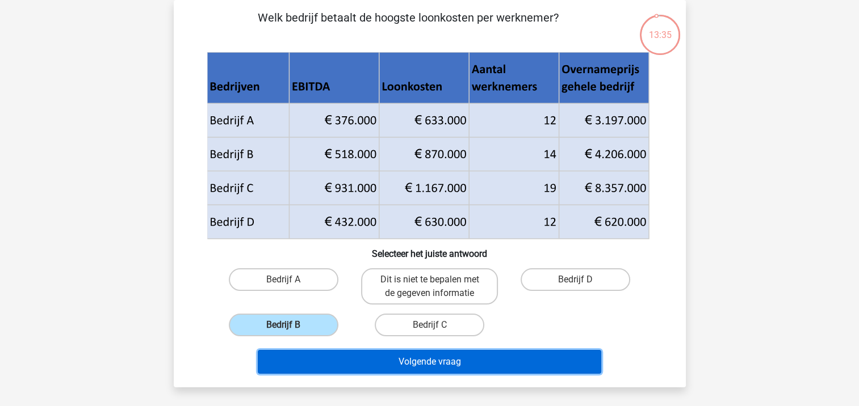
click at [306, 357] on button "Volgende vraag" at bounding box center [429, 362] width 343 height 24
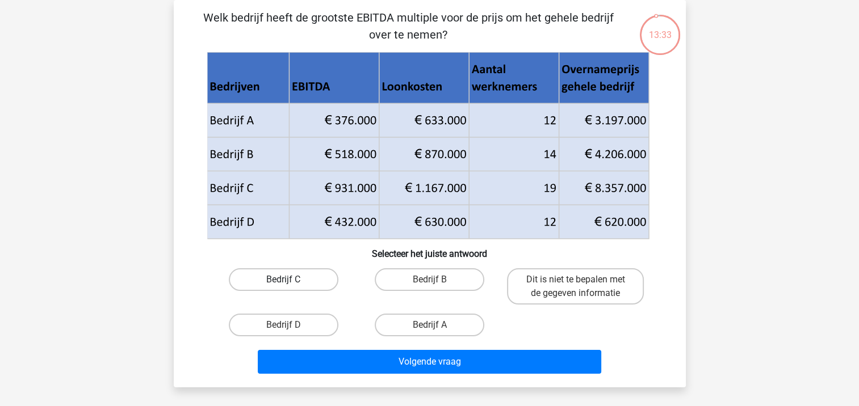
click at [282, 287] on label "Bedrijf C" at bounding box center [284, 279] width 110 height 23
click at [283, 287] on input "Bedrijf C" at bounding box center [286, 283] width 7 height 7
radio input "true"
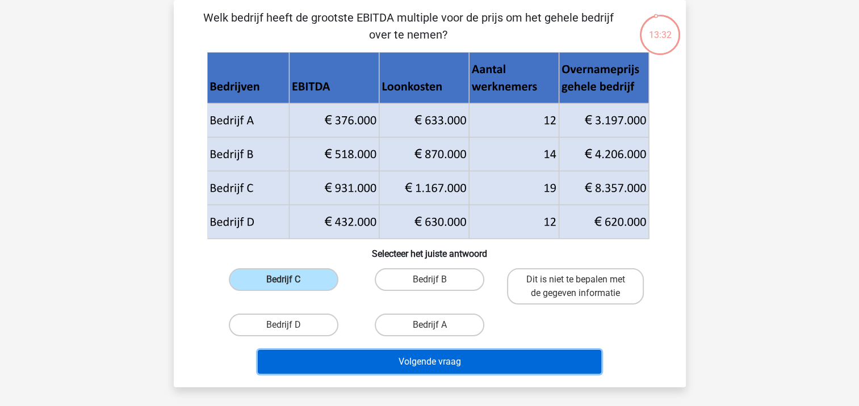
click at [293, 352] on button "Volgende vraag" at bounding box center [429, 362] width 343 height 24
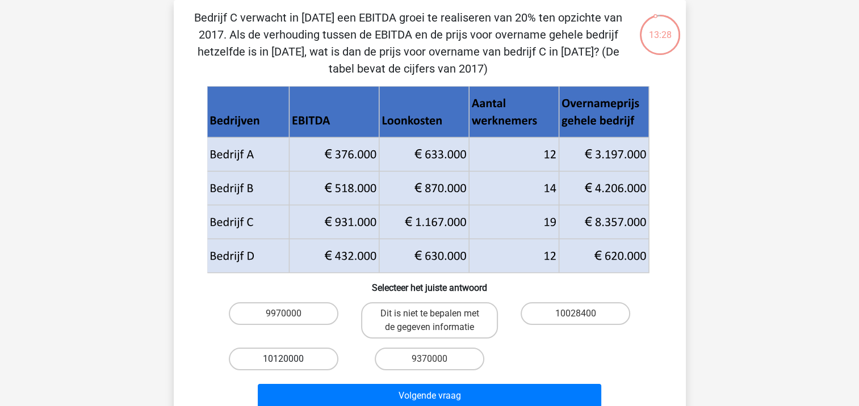
click at [244, 352] on label "10120000" at bounding box center [284, 359] width 110 height 23
click at [283, 359] on input "10120000" at bounding box center [286, 362] width 7 height 7
radio input "true"
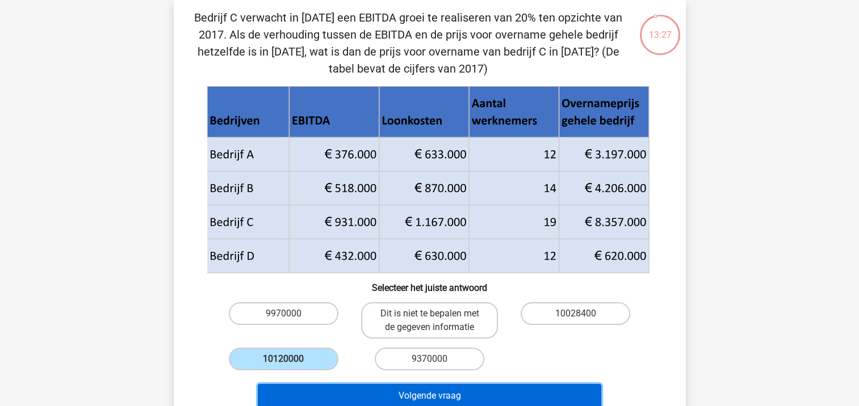
click at [293, 390] on button "Volgende vraag" at bounding box center [429, 396] width 343 height 24
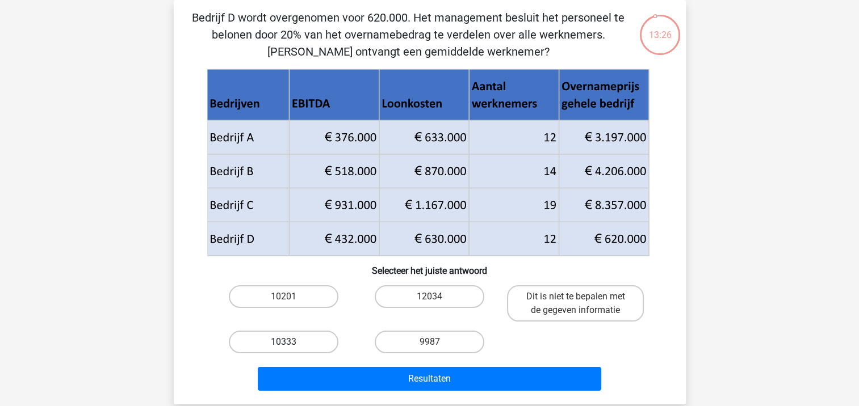
click at [266, 345] on label "10333" at bounding box center [284, 342] width 110 height 23
click at [283, 345] on input "10333" at bounding box center [286, 345] width 7 height 7
radio input "true"
click at [306, 301] on label "10201" at bounding box center [284, 296] width 110 height 23
click at [291, 301] on input "10201" at bounding box center [286, 300] width 7 height 7
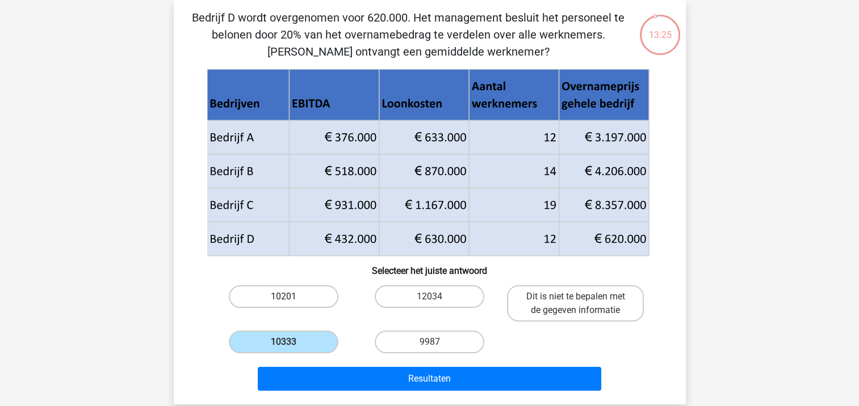
radio input "true"
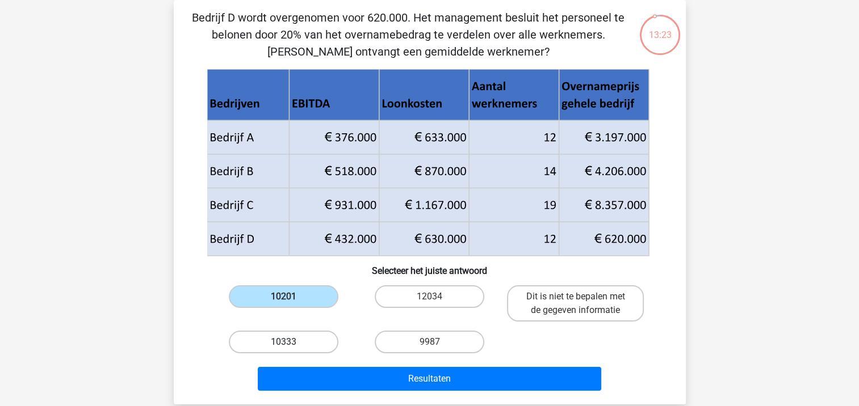
click at [299, 343] on label "10333" at bounding box center [284, 342] width 110 height 23
click at [291, 343] on input "10333" at bounding box center [286, 345] width 7 height 7
radio input "true"
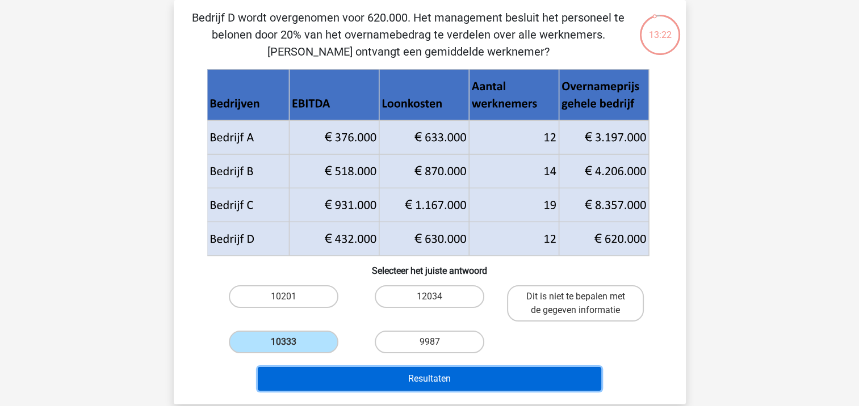
click at [299, 367] on button "Resultaten" at bounding box center [429, 379] width 343 height 24
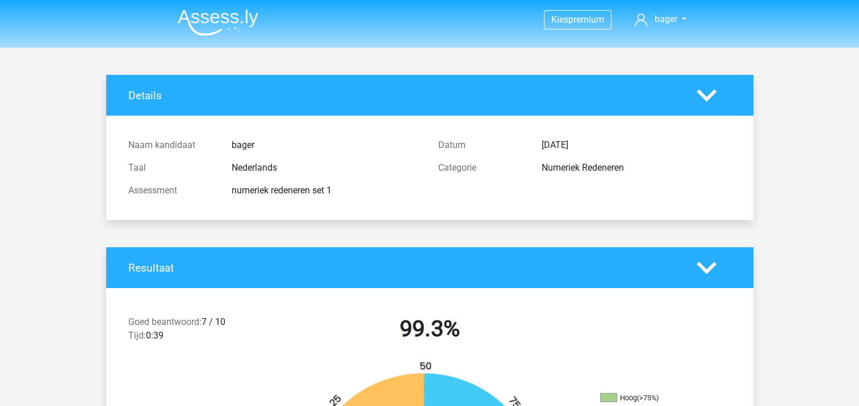
drag, startPoint x: 821, startPoint y: 194, endPoint x: 378, endPoint y: 202, distance: 442.8
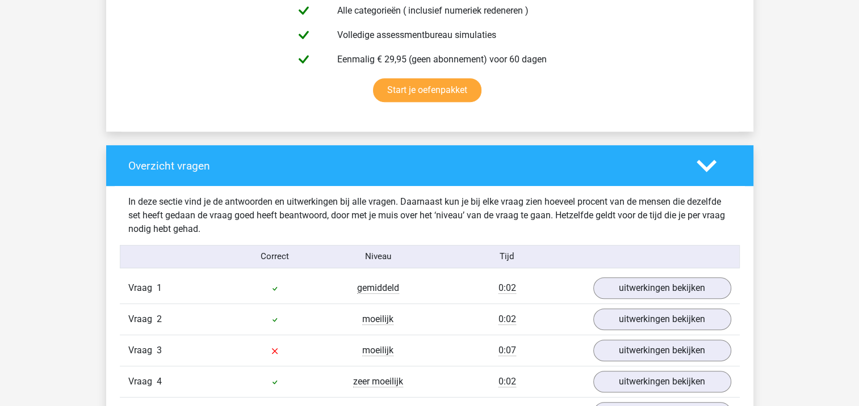
scroll to position [820, 0]
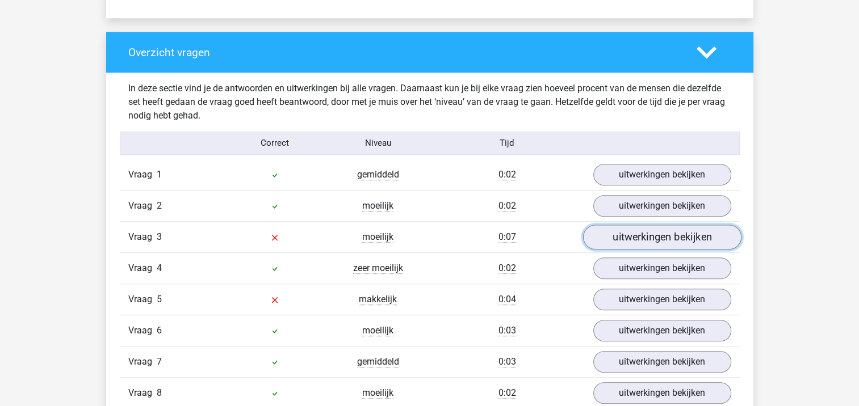
click at [608, 240] on link "uitwerkingen bekijken" at bounding box center [661, 237] width 158 height 25
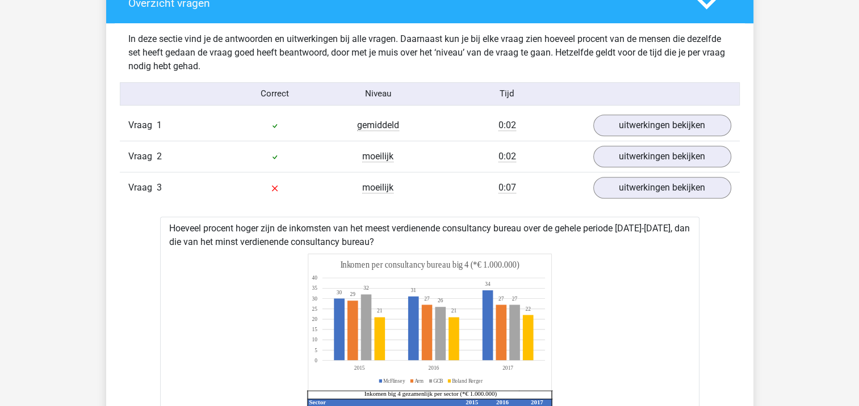
scroll to position [838, 0]
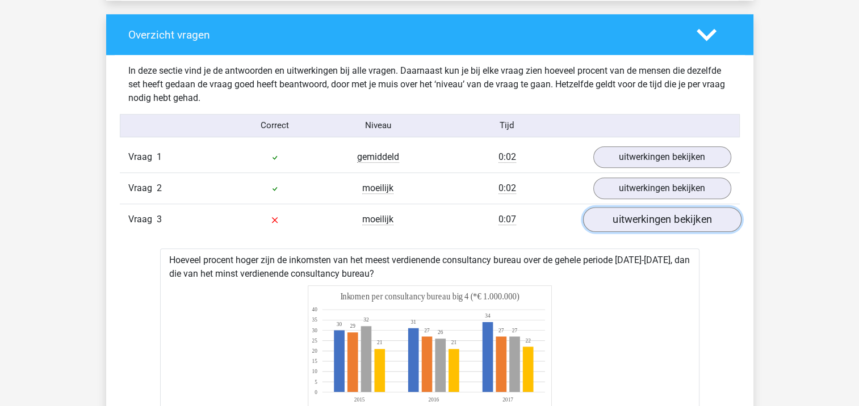
click at [660, 212] on link "uitwerkingen bekijken" at bounding box center [661, 219] width 158 height 25
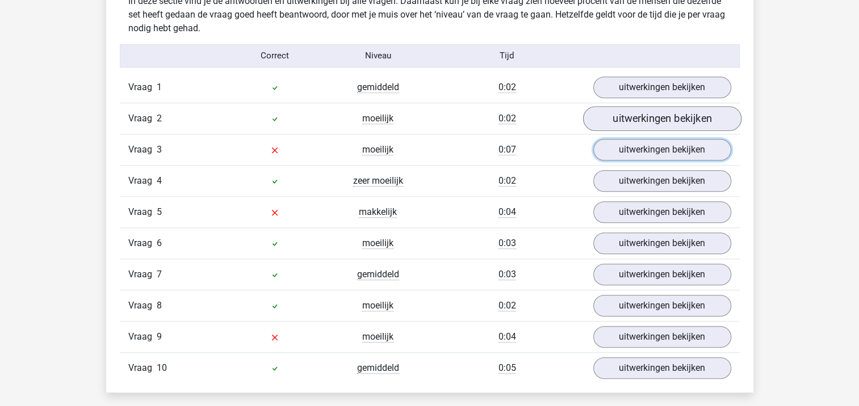
scroll to position [951, 0]
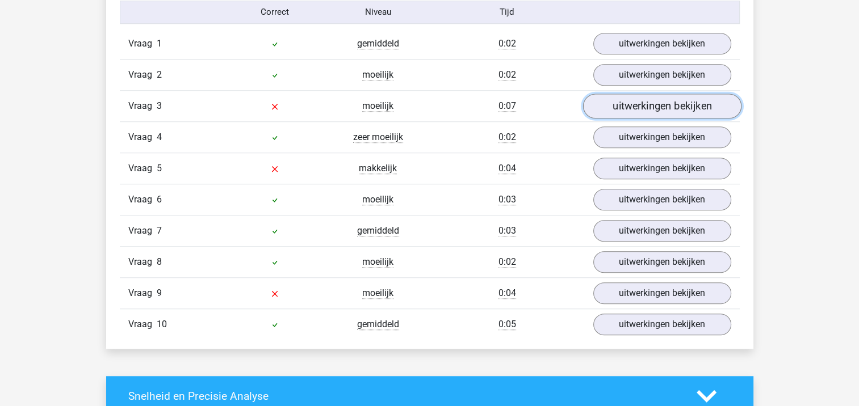
click at [685, 102] on link "uitwerkingen bekijken" at bounding box center [661, 106] width 158 height 25
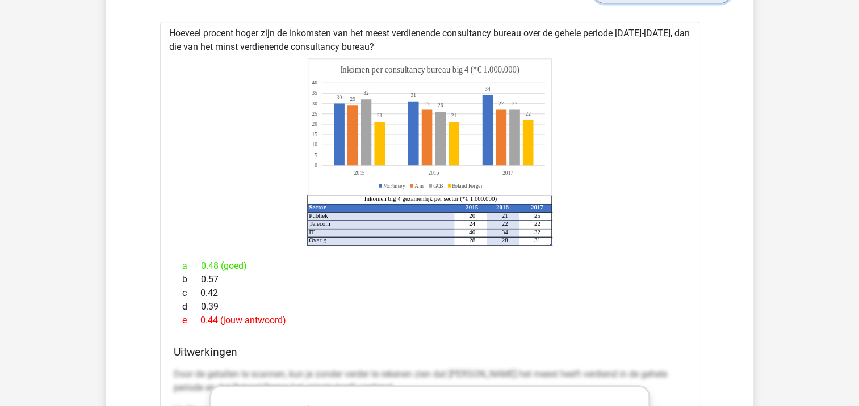
scroll to position [1008, 0]
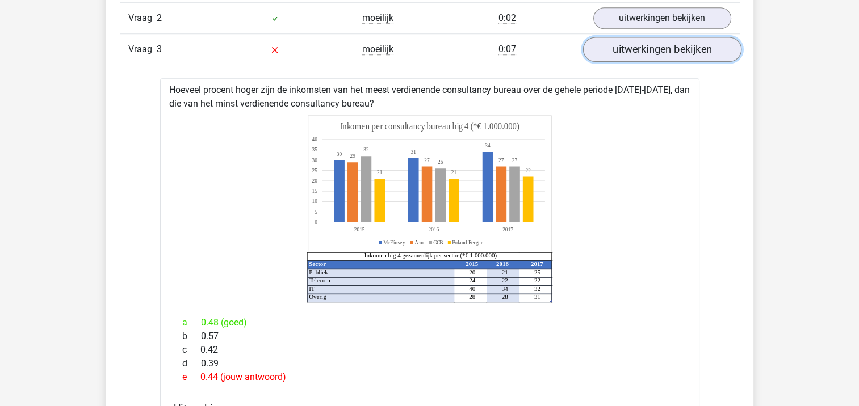
click at [656, 39] on link "uitwerkingen bekijken" at bounding box center [661, 49] width 158 height 25
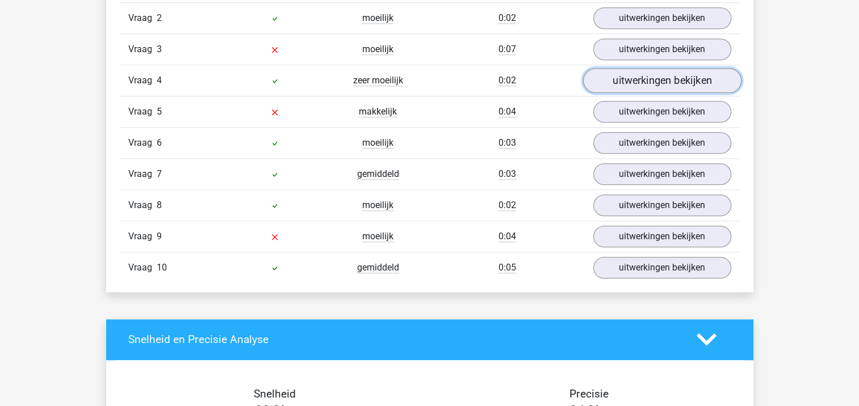
click at [652, 78] on link "uitwerkingen bekijken" at bounding box center [661, 80] width 158 height 25
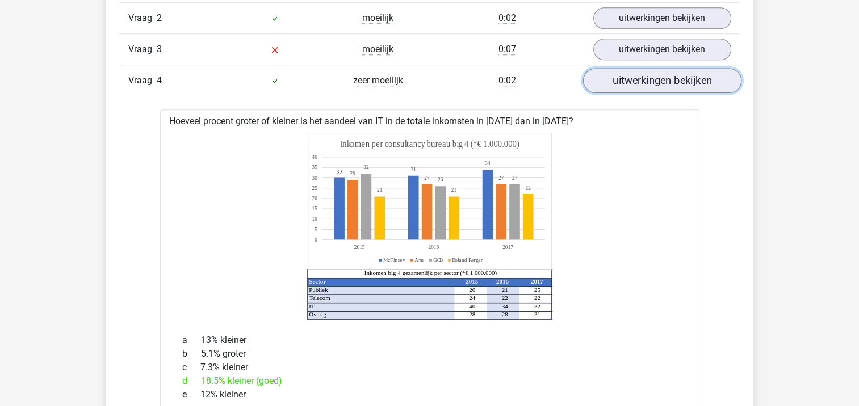
click at [645, 75] on link "uitwerkingen bekijken" at bounding box center [661, 80] width 158 height 25
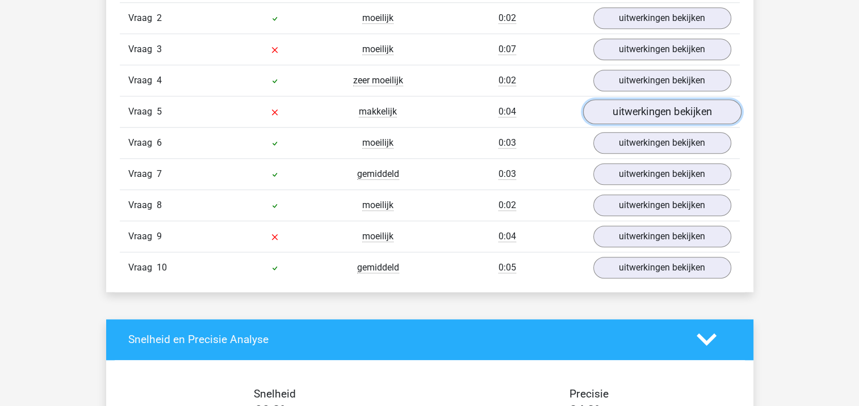
click at [629, 113] on link "uitwerkingen bekijken" at bounding box center [661, 111] width 158 height 25
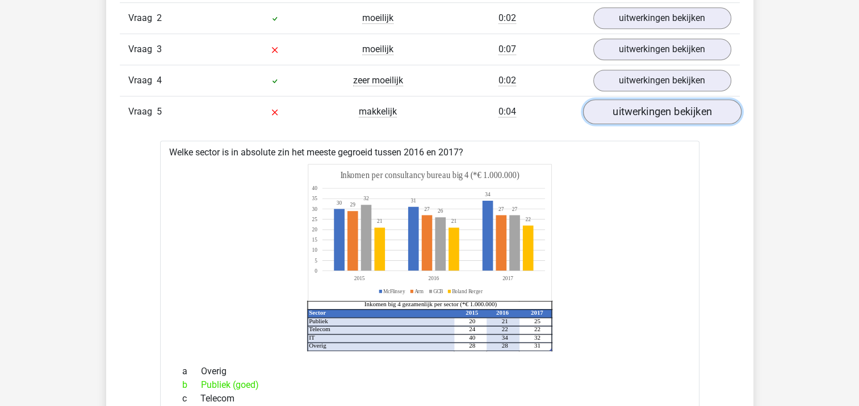
click at [629, 113] on link "uitwerkingen bekijken" at bounding box center [661, 111] width 158 height 25
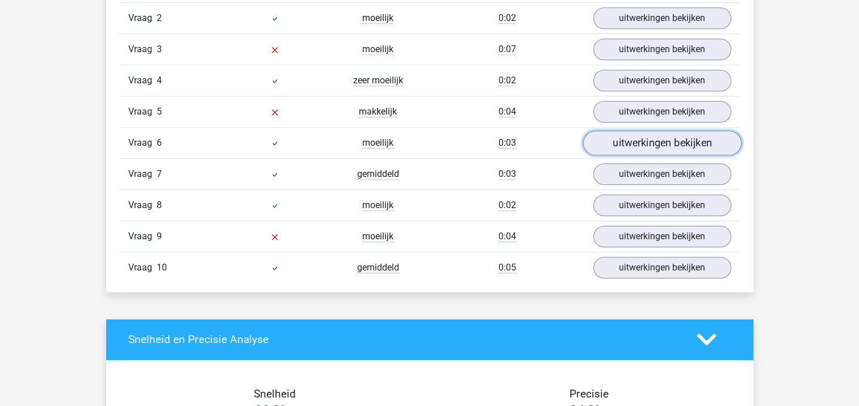
click at [615, 141] on link "uitwerkingen bekijken" at bounding box center [661, 143] width 158 height 25
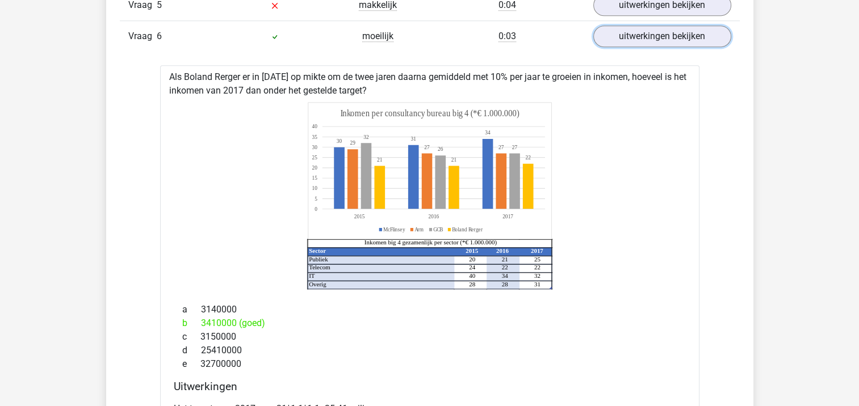
scroll to position [1122, 0]
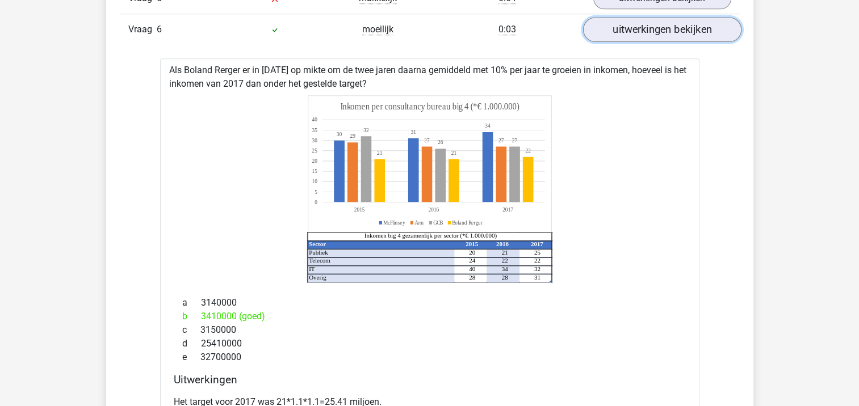
click at [652, 20] on link "uitwerkingen bekijken" at bounding box center [661, 29] width 158 height 25
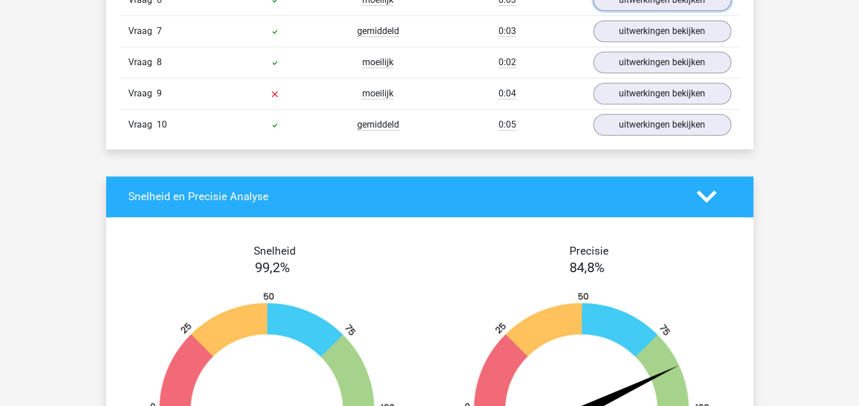
scroll to position [1178, 0]
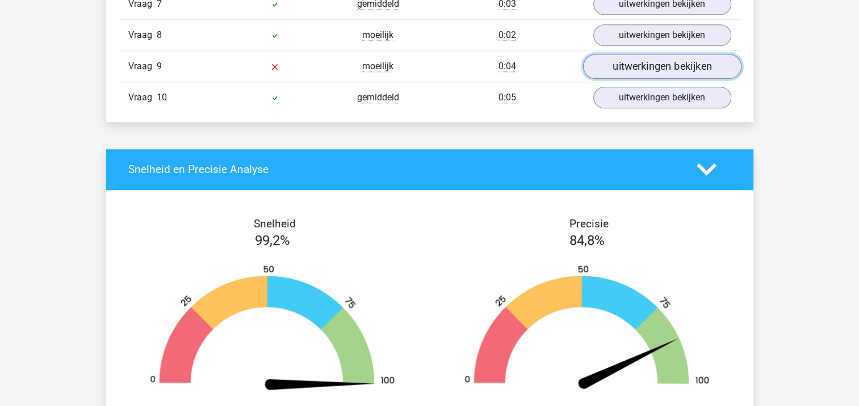
click at [621, 66] on link "uitwerkingen bekijken" at bounding box center [661, 66] width 158 height 25
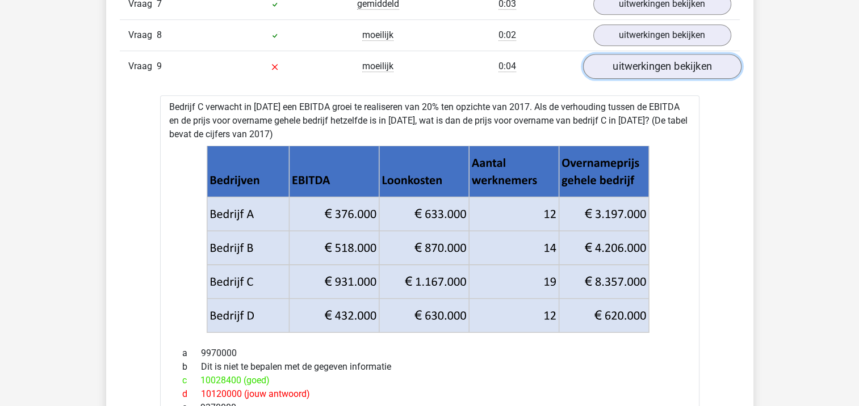
click at [635, 60] on link "uitwerkingen bekijken" at bounding box center [661, 66] width 158 height 25
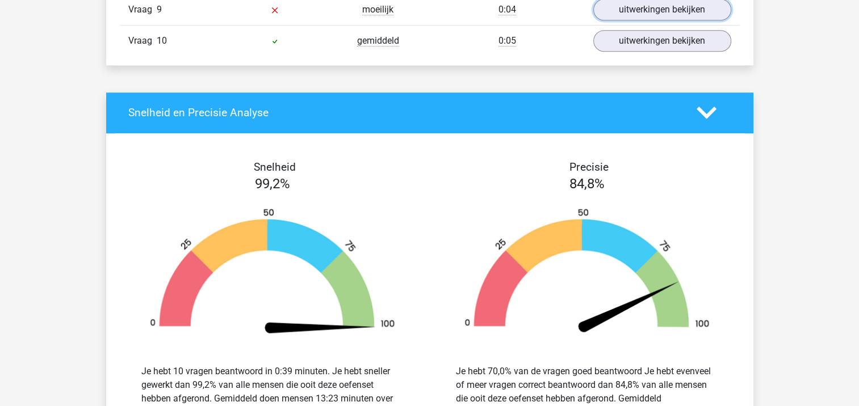
scroll to position [1292, 0]
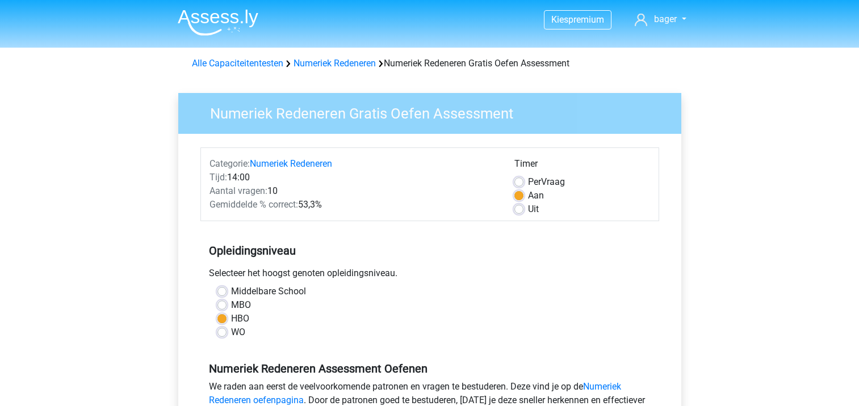
scroll to position [170, 0]
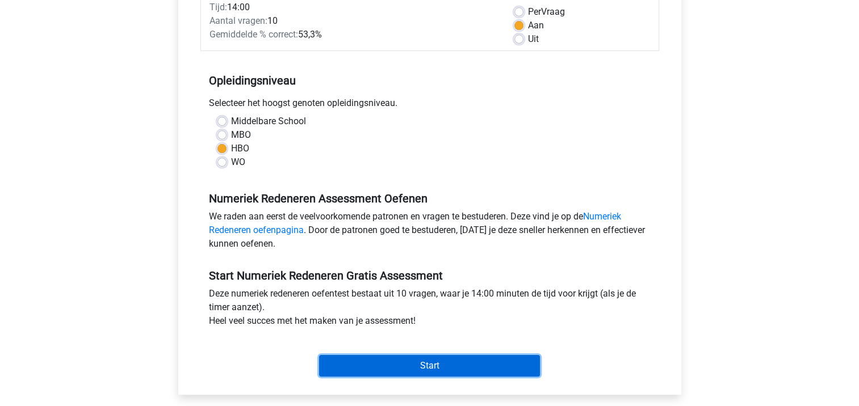
click at [377, 358] on input "Start" at bounding box center [429, 366] width 221 height 22
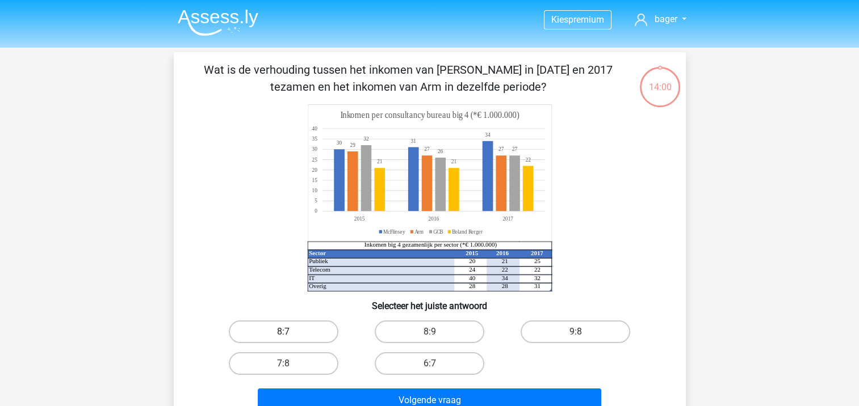
click at [294, 331] on label "8:7" at bounding box center [284, 332] width 110 height 23
click at [291, 332] on input "8:7" at bounding box center [286, 335] width 7 height 7
radio input "true"
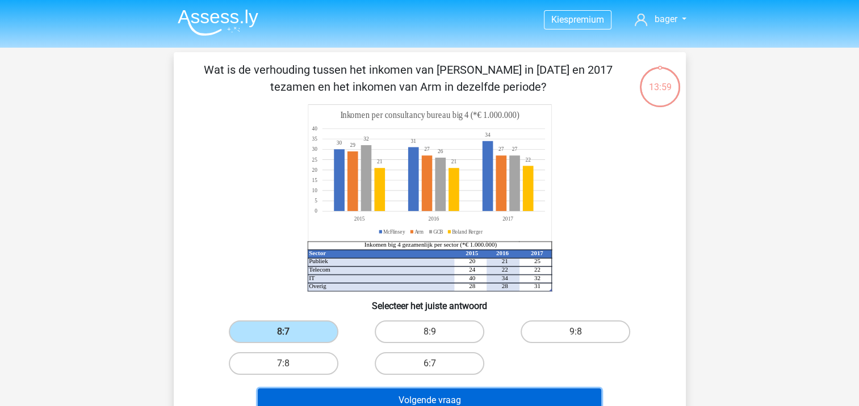
click at [360, 402] on button "Volgende vraag" at bounding box center [429, 401] width 343 height 24
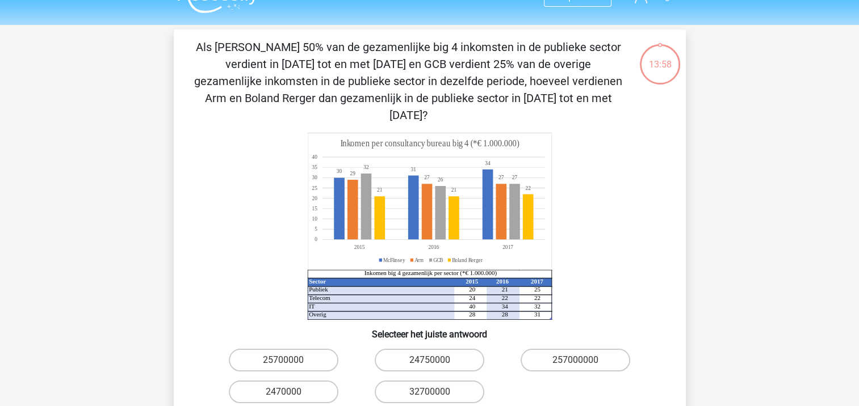
scroll to position [52, 0]
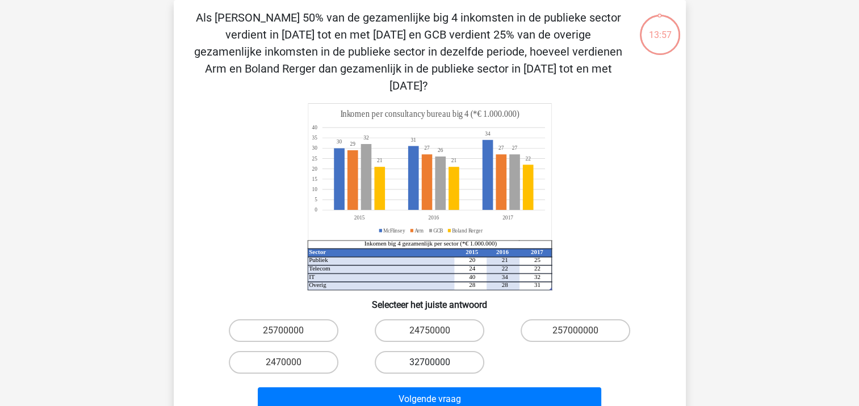
click at [397, 351] on label "32700000" at bounding box center [430, 362] width 110 height 23
click at [429, 363] on input "32700000" at bounding box center [432, 366] width 7 height 7
radio input "true"
click at [417, 320] on label "24750000" at bounding box center [430, 331] width 110 height 23
click at [429, 331] on input "24750000" at bounding box center [432, 334] width 7 height 7
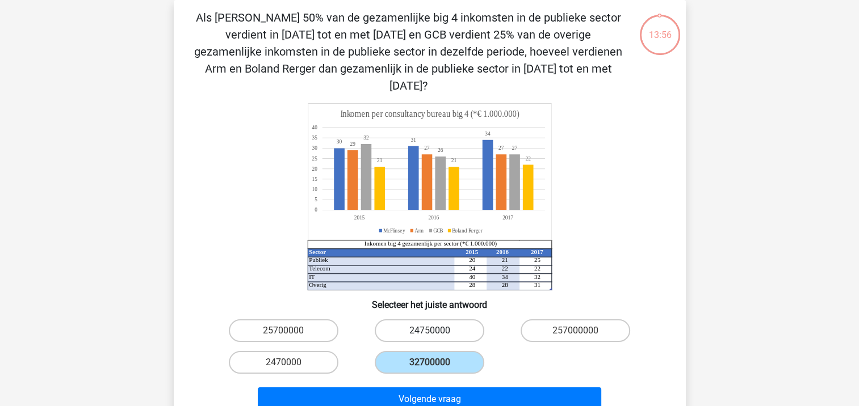
radio input "true"
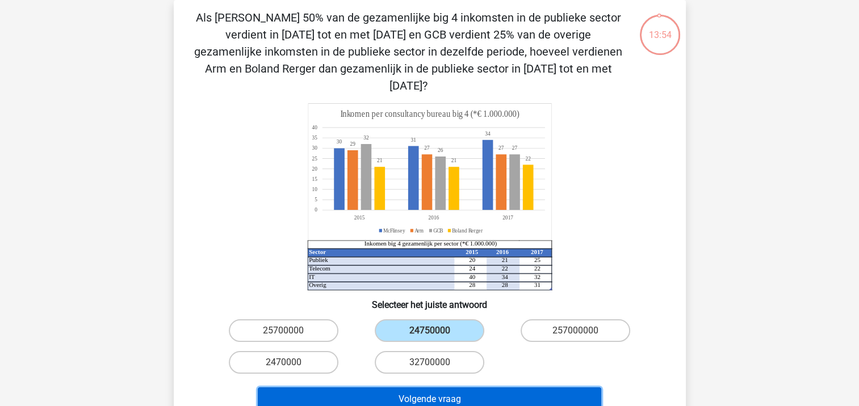
click at [404, 388] on button "Volgende vraag" at bounding box center [429, 400] width 343 height 24
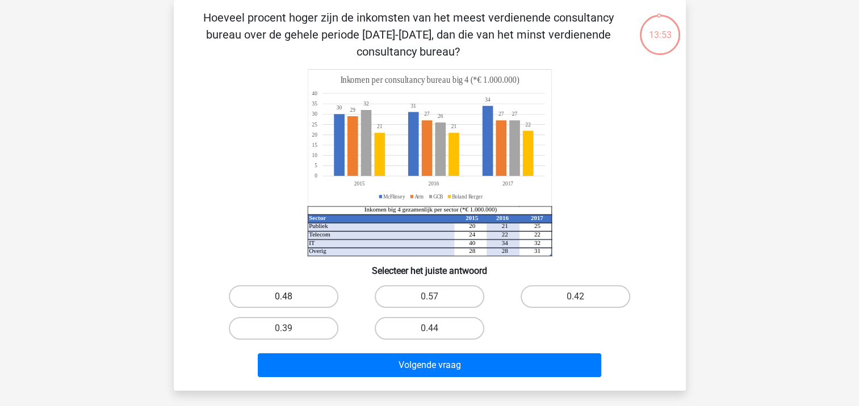
click at [309, 304] on label "0.48" at bounding box center [284, 296] width 110 height 23
click at [291, 304] on input "0.48" at bounding box center [286, 300] width 7 height 7
radio input "true"
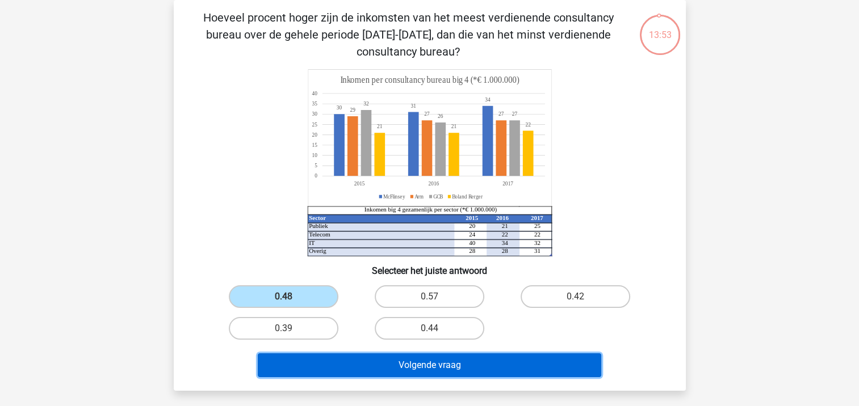
click at [344, 362] on button "Volgende vraag" at bounding box center [429, 366] width 343 height 24
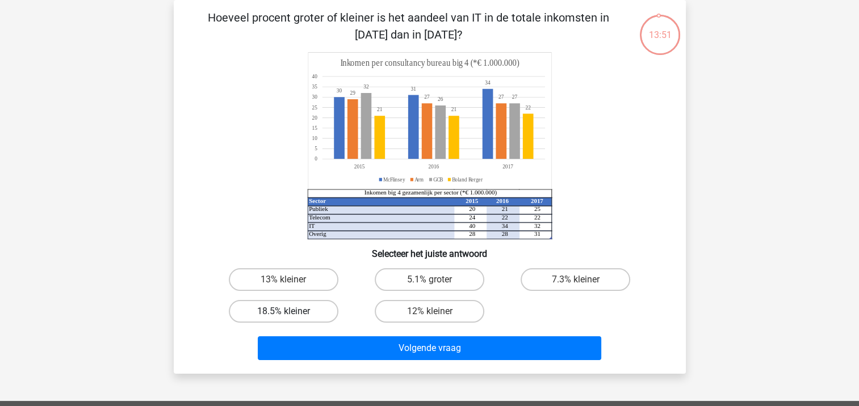
click at [295, 312] on label "18.5% kleiner" at bounding box center [284, 311] width 110 height 23
click at [291, 312] on input "18.5% kleiner" at bounding box center [286, 315] width 7 height 7
radio input "true"
click at [300, 360] on div "Volgende vraag" at bounding box center [430, 351] width 438 height 28
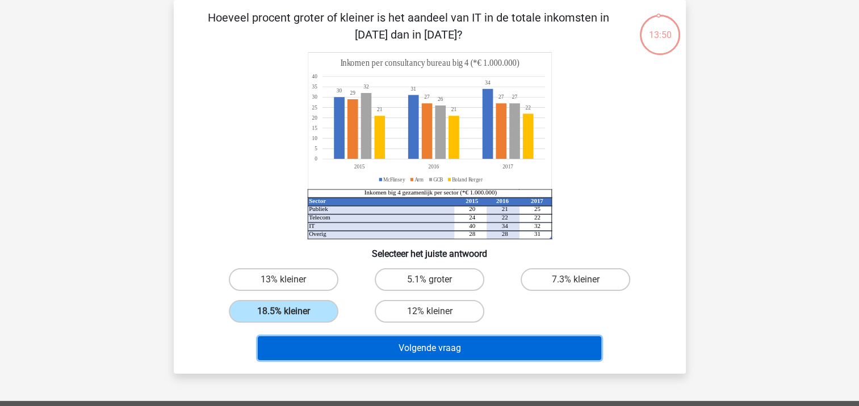
click at [306, 354] on button "Volgende vraag" at bounding box center [429, 349] width 343 height 24
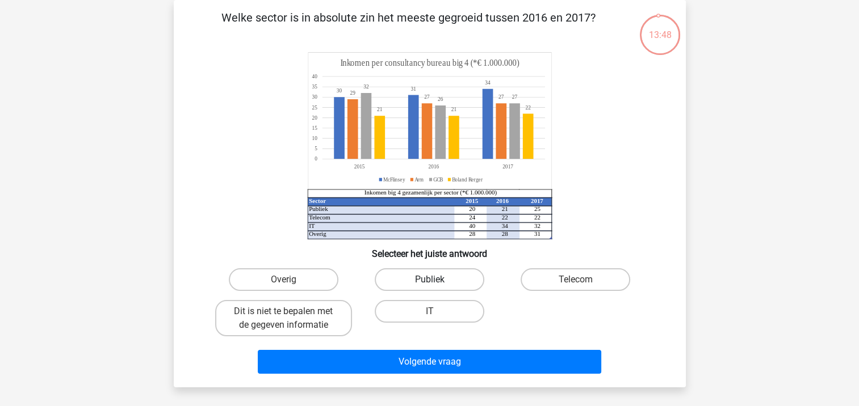
click at [471, 286] on label "Publiek" at bounding box center [430, 279] width 110 height 23
click at [436, 286] on input "Publiek" at bounding box center [432, 283] width 7 height 7
radio input "true"
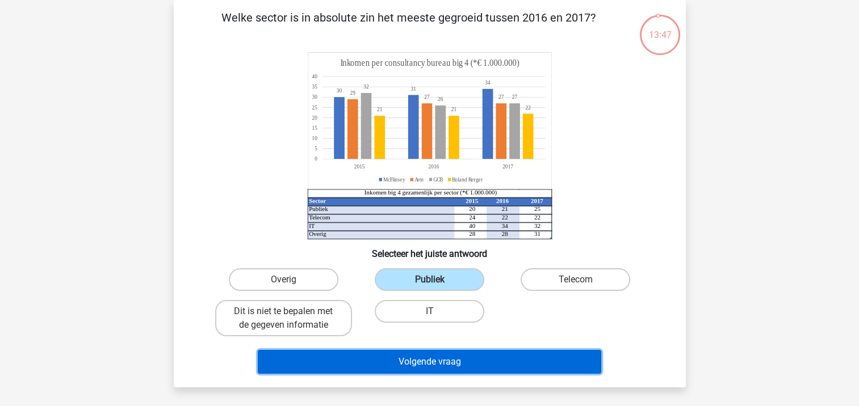
click at [443, 353] on button "Volgende vraag" at bounding box center [429, 362] width 343 height 24
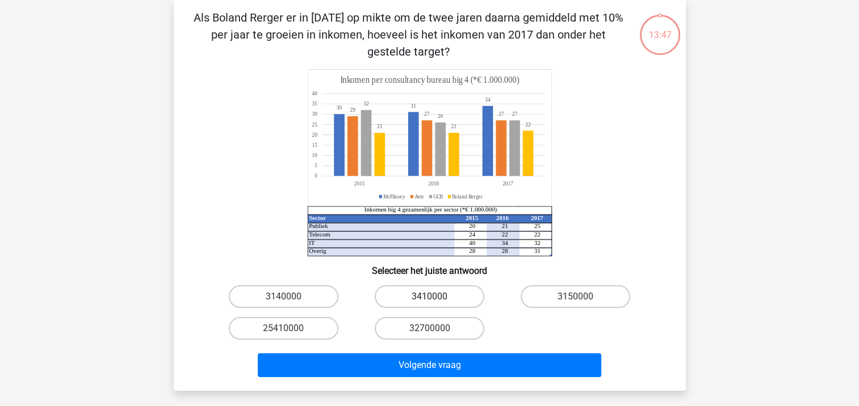
click at [427, 299] on label "3410000" at bounding box center [430, 296] width 110 height 23
click at [429, 299] on input "3410000" at bounding box center [432, 300] width 7 height 7
radio input "true"
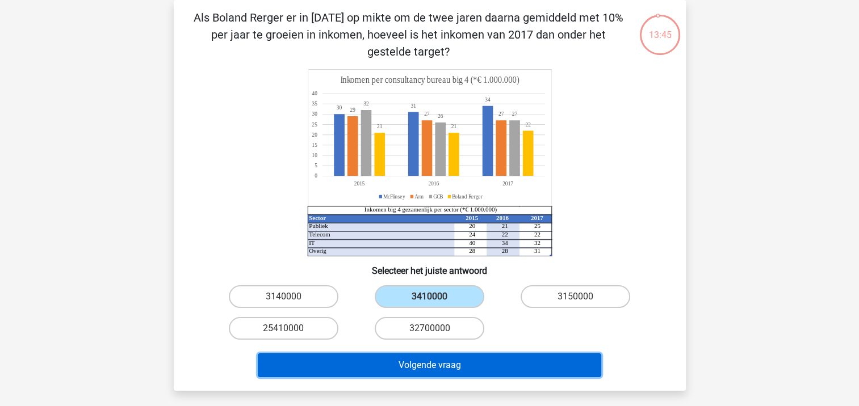
click at [417, 372] on button "Volgende vraag" at bounding box center [429, 366] width 343 height 24
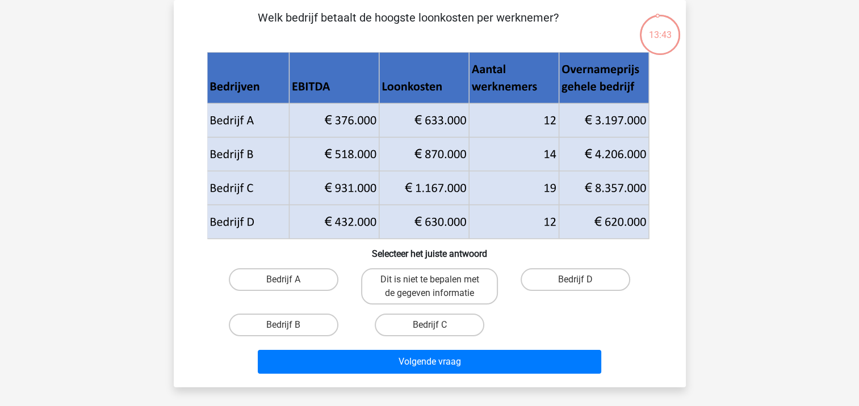
click at [288, 338] on div "Bedrijf B" at bounding box center [284, 325] width 146 height 32
click at [293, 331] on label "Bedrijf B" at bounding box center [284, 325] width 110 height 23
click at [291, 331] on input "Bedrijf B" at bounding box center [286, 328] width 7 height 7
radio input "true"
click at [293, 346] on div "Volgende vraag" at bounding box center [430, 359] width 476 height 37
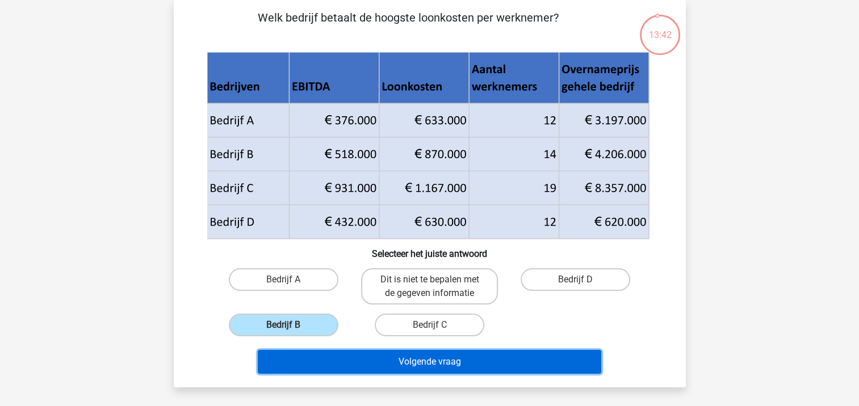
click at [291, 360] on button "Volgende vraag" at bounding box center [429, 362] width 343 height 24
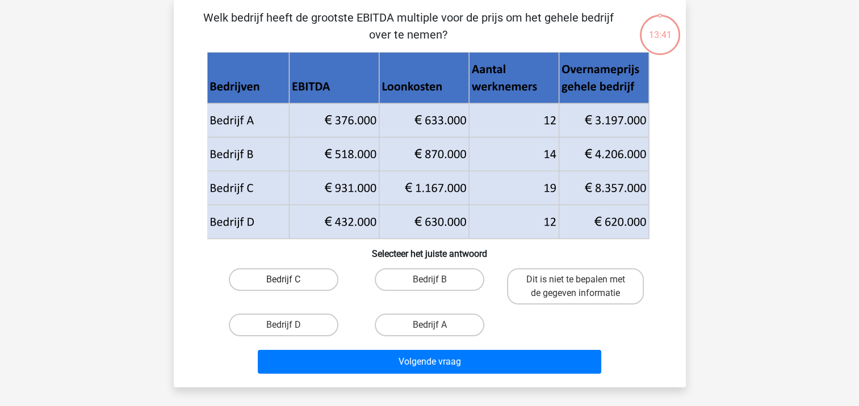
click at [285, 289] on label "Bedrijf C" at bounding box center [284, 279] width 110 height 23
click at [285, 287] on input "Bedrijf C" at bounding box center [286, 283] width 7 height 7
radio input "true"
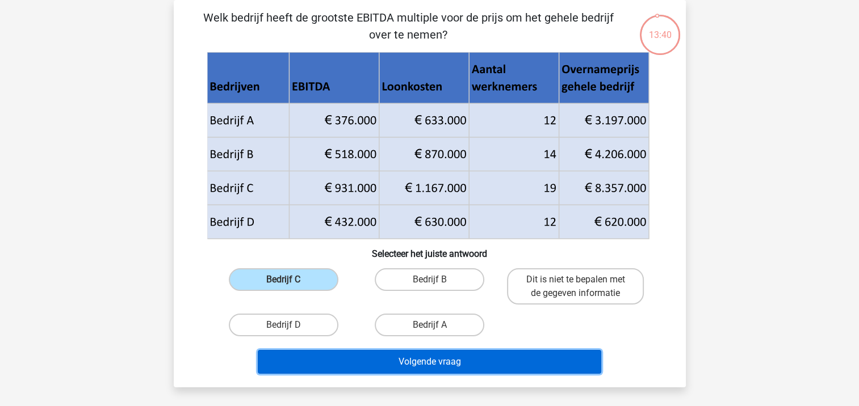
click at [312, 372] on button "Volgende vraag" at bounding box center [429, 362] width 343 height 24
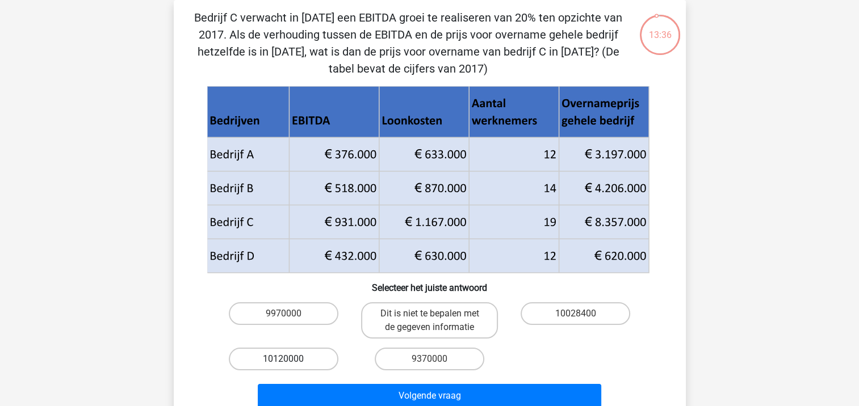
click at [322, 356] on label "10120000" at bounding box center [284, 359] width 110 height 23
click at [291, 359] on input "10120000" at bounding box center [286, 362] width 7 height 7
radio input "true"
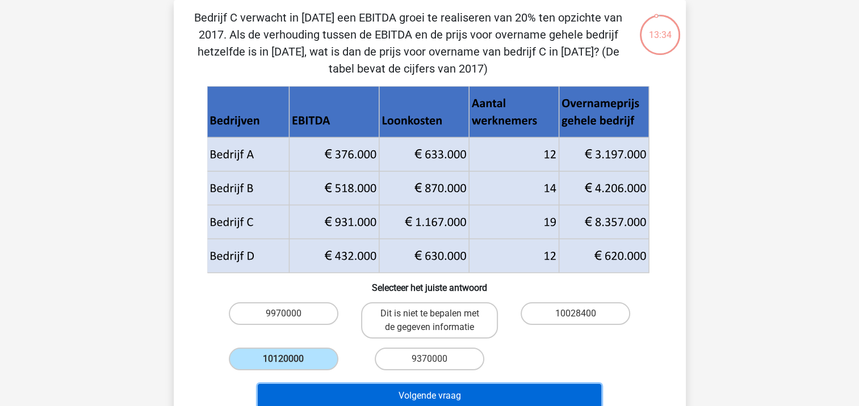
click at [348, 387] on button "Volgende vraag" at bounding box center [429, 396] width 343 height 24
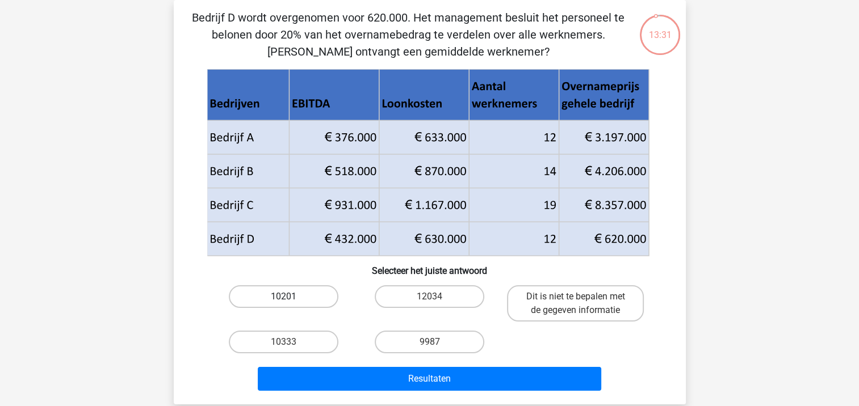
click at [303, 295] on label "10201" at bounding box center [284, 296] width 110 height 23
click at [291, 297] on input "10201" at bounding box center [286, 300] width 7 height 7
radio input "true"
click at [313, 347] on label "10333" at bounding box center [284, 342] width 110 height 23
click at [291, 347] on input "10333" at bounding box center [286, 345] width 7 height 7
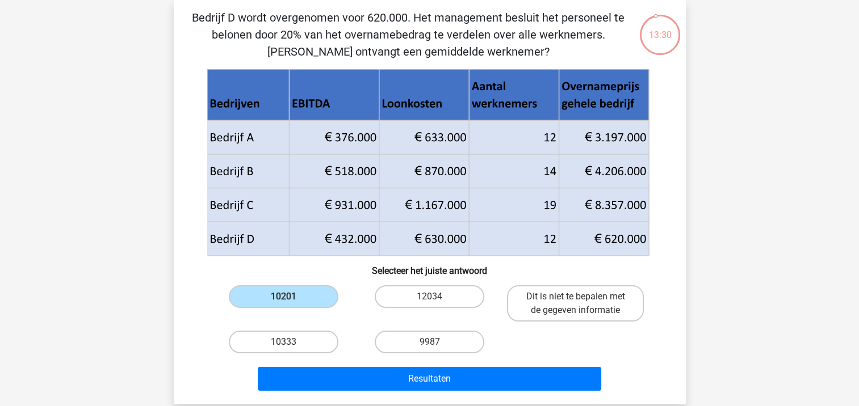
radio input "true"
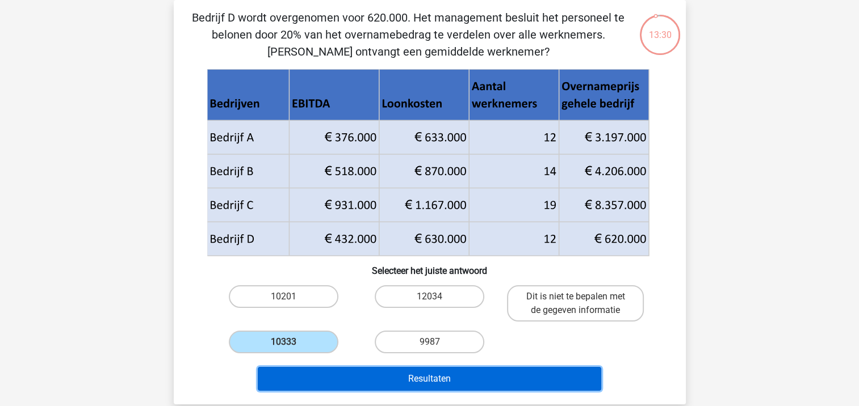
click at [322, 374] on button "Resultaten" at bounding box center [429, 379] width 343 height 24
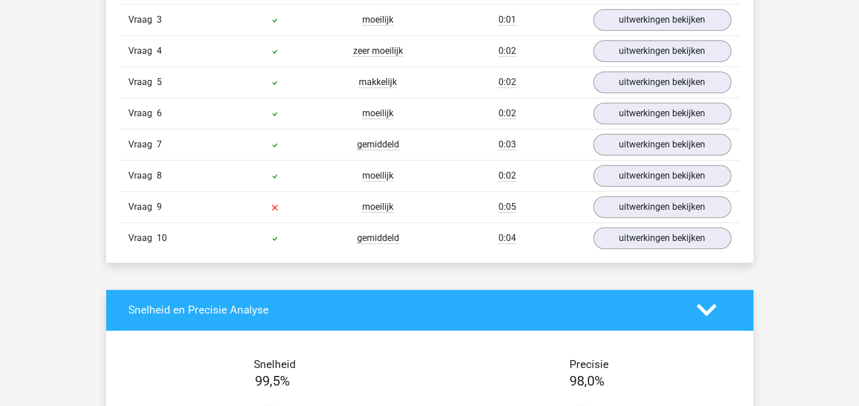
scroll to position [1078, 0]
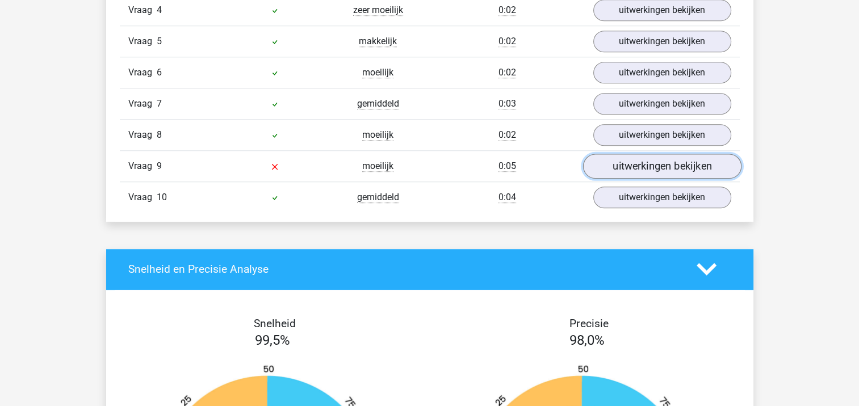
click at [613, 163] on link "uitwerkingen bekijken" at bounding box center [661, 166] width 158 height 25
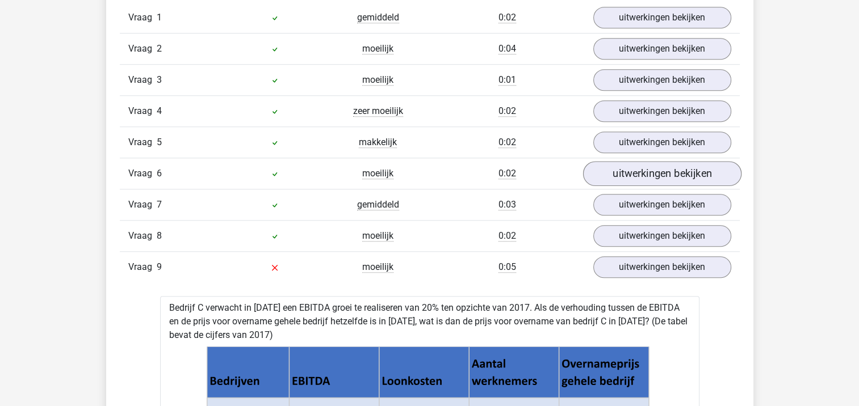
scroll to position [1001, 0]
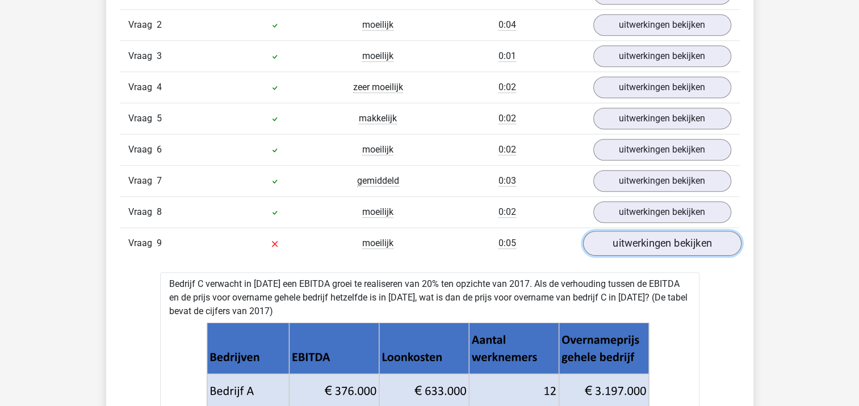
click at [708, 243] on link "uitwerkingen bekijken" at bounding box center [661, 243] width 158 height 25
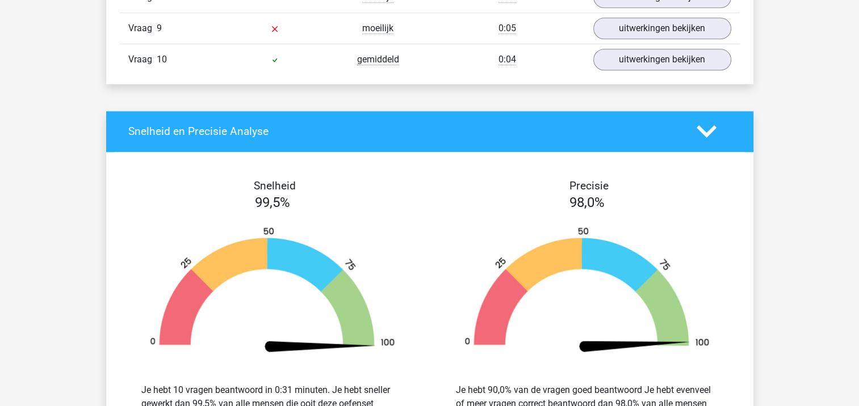
scroll to position [1285, 0]
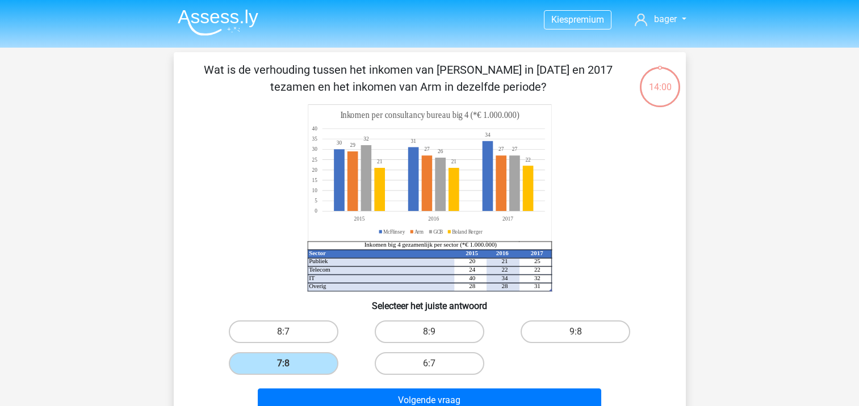
scroll to position [52, 0]
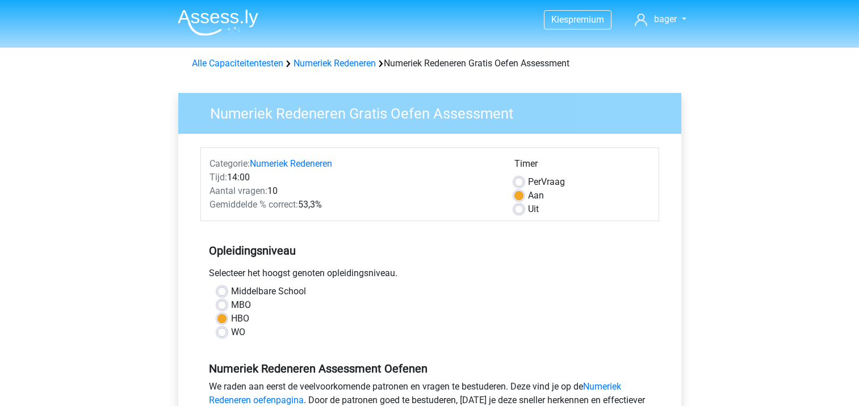
scroll to position [170, 0]
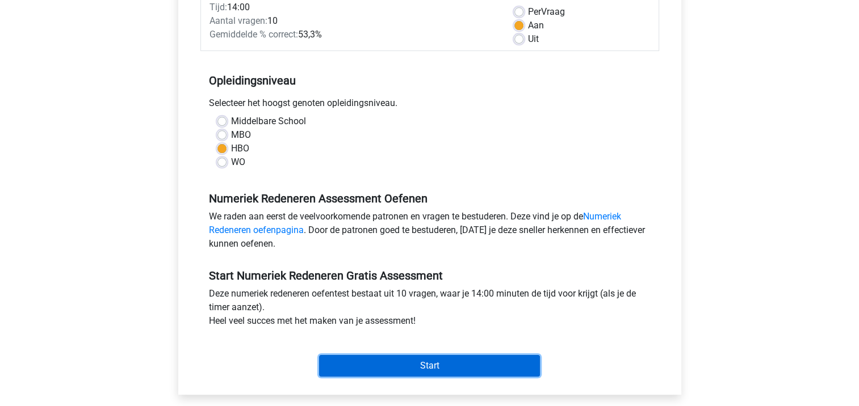
click at [417, 360] on input "Start" at bounding box center [429, 366] width 221 height 22
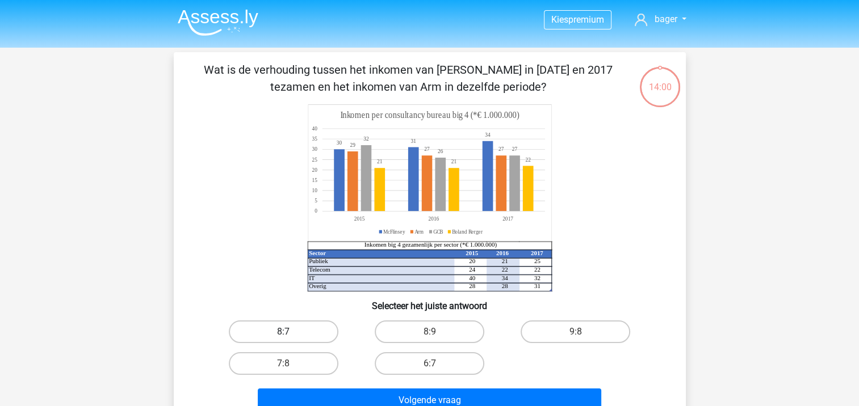
click at [314, 335] on label "8:7" at bounding box center [284, 332] width 110 height 23
click at [291, 335] on input "8:7" at bounding box center [286, 335] width 7 height 7
radio input "true"
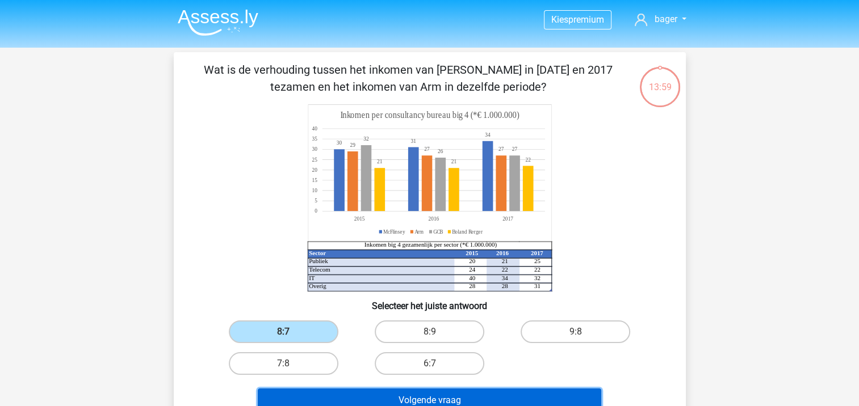
click at [379, 402] on button "Volgende vraag" at bounding box center [429, 401] width 343 height 24
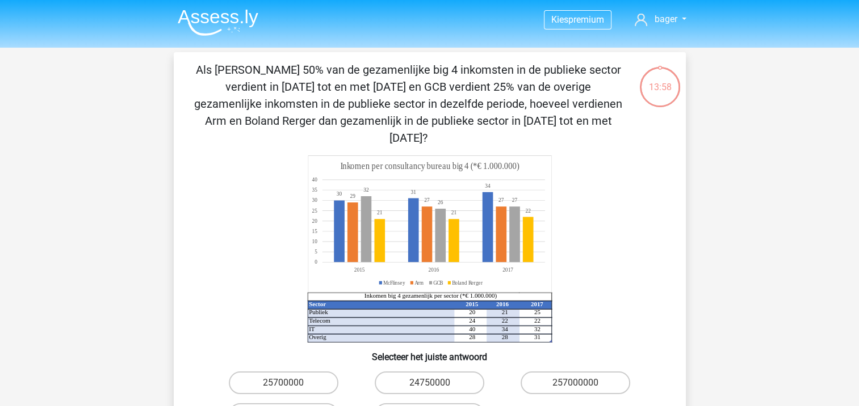
scroll to position [52, 0]
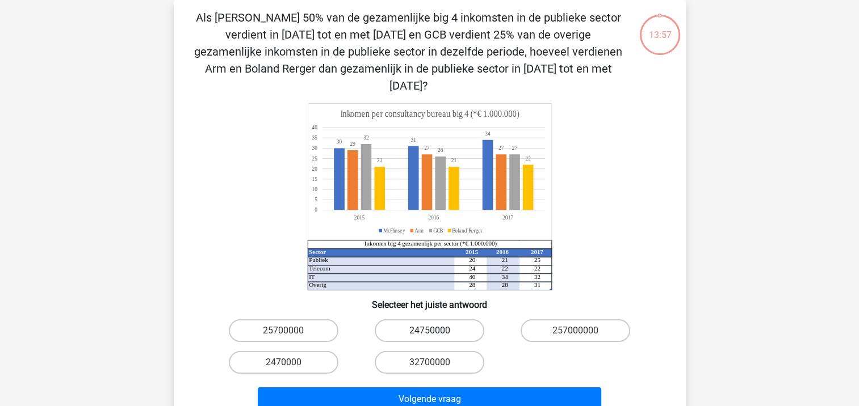
click at [408, 320] on label "24750000" at bounding box center [430, 331] width 110 height 23
click at [429, 331] on input "24750000" at bounding box center [432, 334] width 7 height 7
radio input "true"
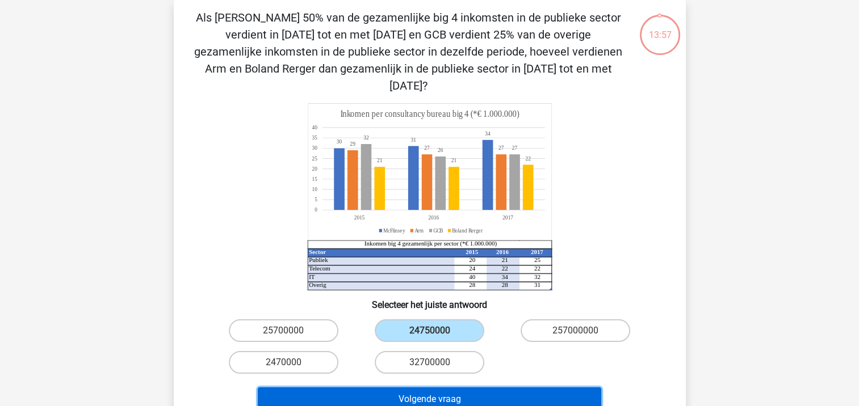
click at [415, 388] on button "Volgende vraag" at bounding box center [429, 400] width 343 height 24
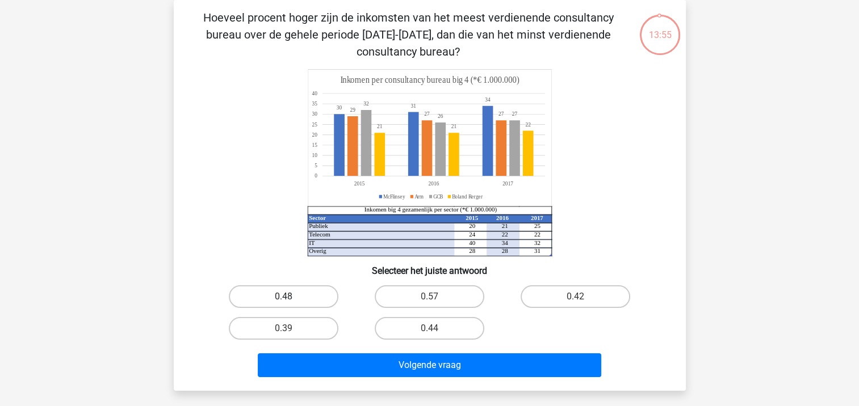
click at [303, 291] on label "0.48" at bounding box center [284, 296] width 110 height 23
click at [291, 297] on input "0.48" at bounding box center [286, 300] width 7 height 7
radio input "true"
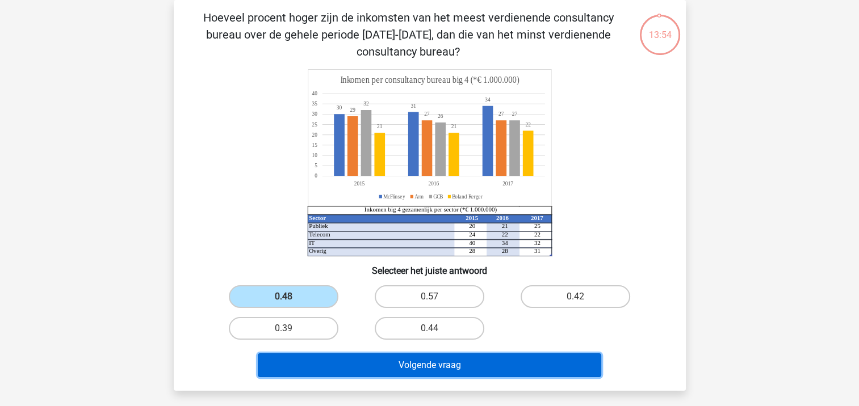
click at [362, 368] on button "Volgende vraag" at bounding box center [429, 366] width 343 height 24
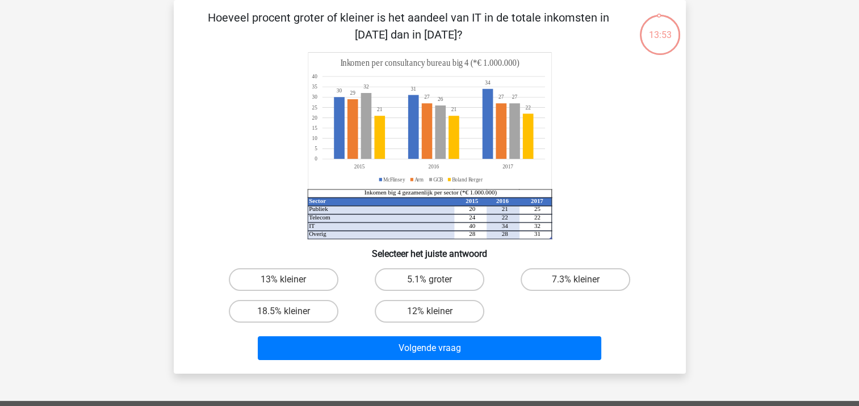
click at [283, 318] on input "18.5% kleiner" at bounding box center [286, 315] width 7 height 7
radio input "true"
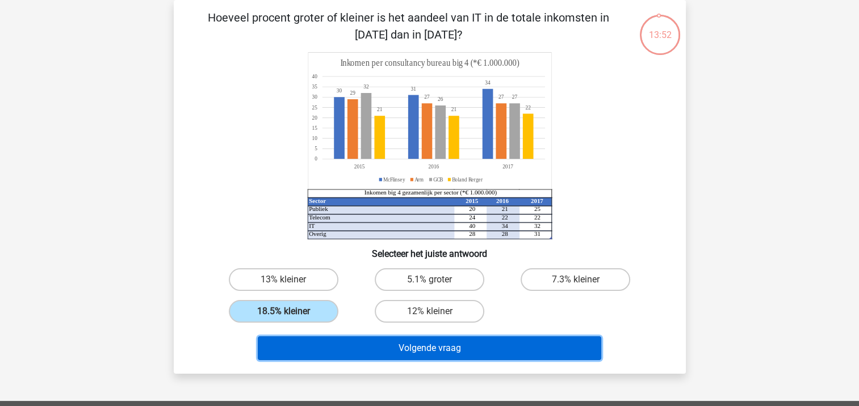
click at [287, 337] on button "Volgende vraag" at bounding box center [429, 349] width 343 height 24
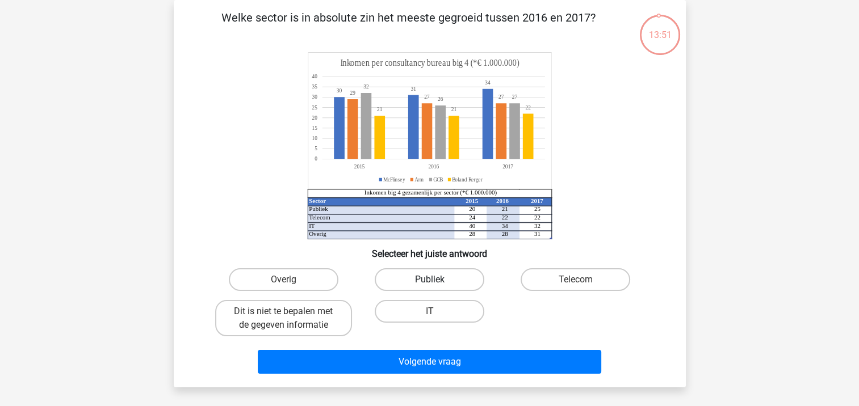
click at [454, 269] on label "Publiek" at bounding box center [430, 279] width 110 height 23
click at [436, 280] on input "Publiek" at bounding box center [432, 283] width 7 height 7
radio input "true"
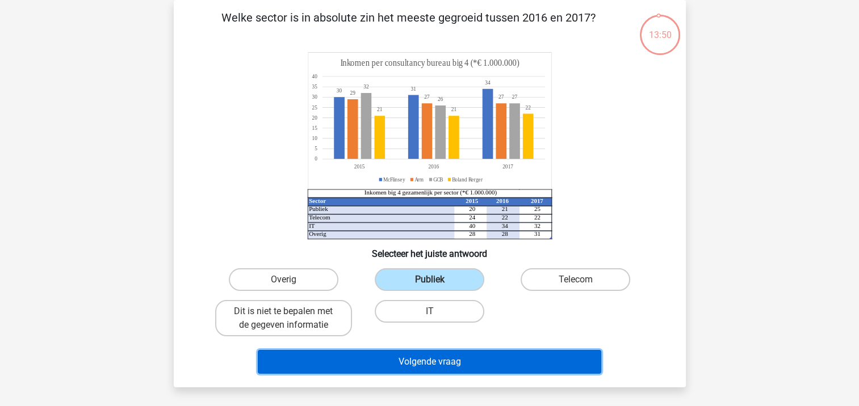
click at [431, 365] on button "Volgende vraag" at bounding box center [429, 362] width 343 height 24
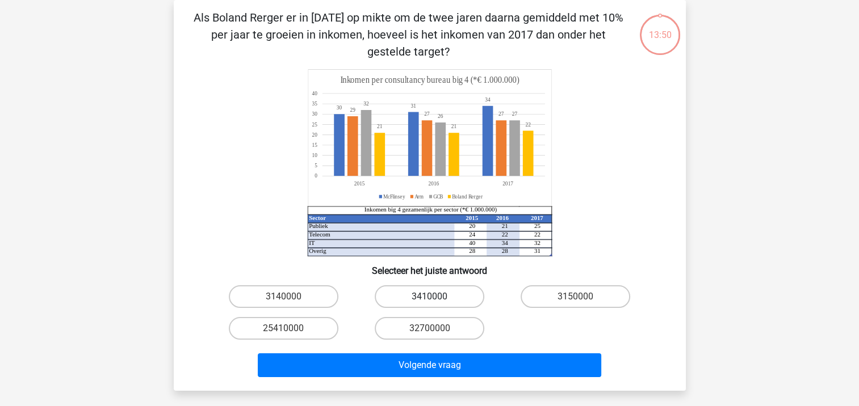
click at [410, 303] on label "3410000" at bounding box center [430, 296] width 110 height 23
click at [429, 303] on input "3410000" at bounding box center [432, 300] width 7 height 7
radio input "true"
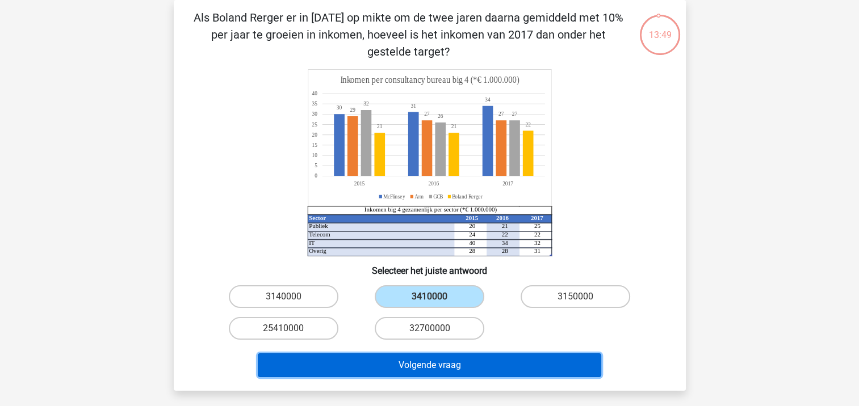
click at [408, 363] on button "Volgende vraag" at bounding box center [429, 366] width 343 height 24
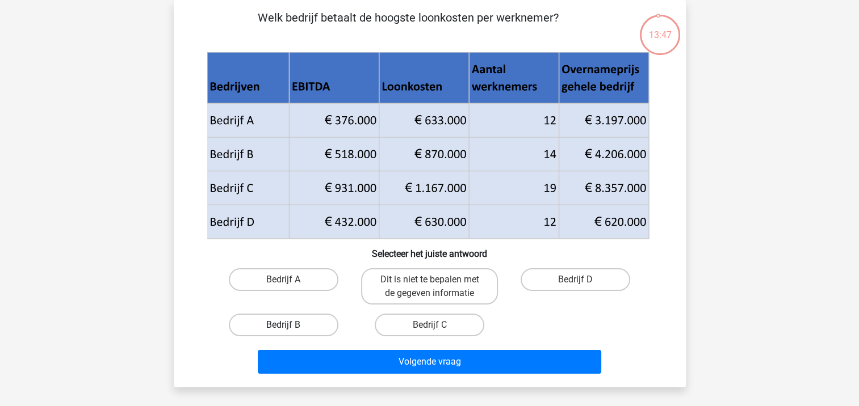
click at [283, 333] on label "Bedrijf B" at bounding box center [284, 325] width 110 height 23
click at [283, 333] on input "Bedrijf B" at bounding box center [286, 328] width 7 height 7
radio input "true"
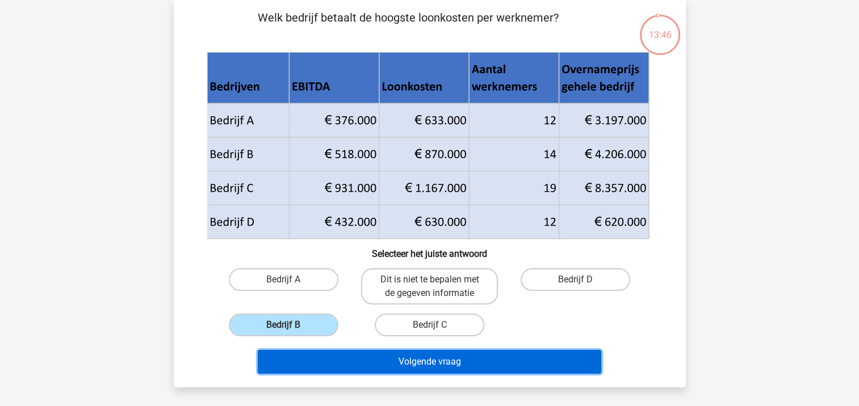
click at [304, 368] on button "Volgende vraag" at bounding box center [429, 362] width 343 height 24
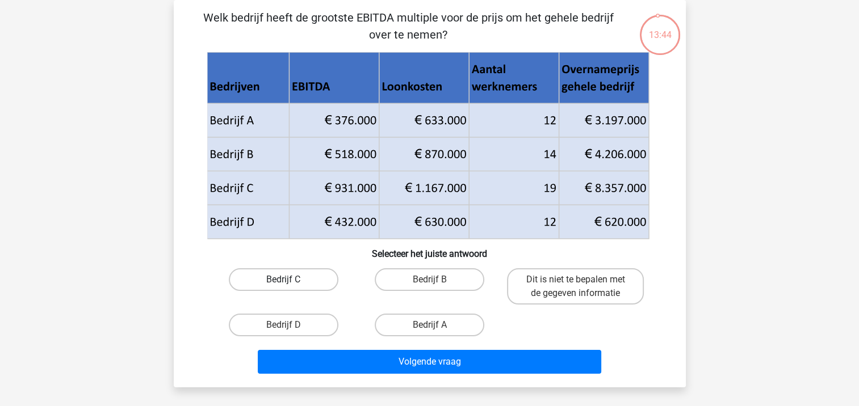
drag, startPoint x: 291, startPoint y: 269, endPoint x: 295, endPoint y: 279, distance: 11.2
click at [290, 269] on label "Bedrijf C" at bounding box center [284, 279] width 110 height 23
click at [290, 280] on input "Bedrijf C" at bounding box center [286, 283] width 7 height 7
radio input "true"
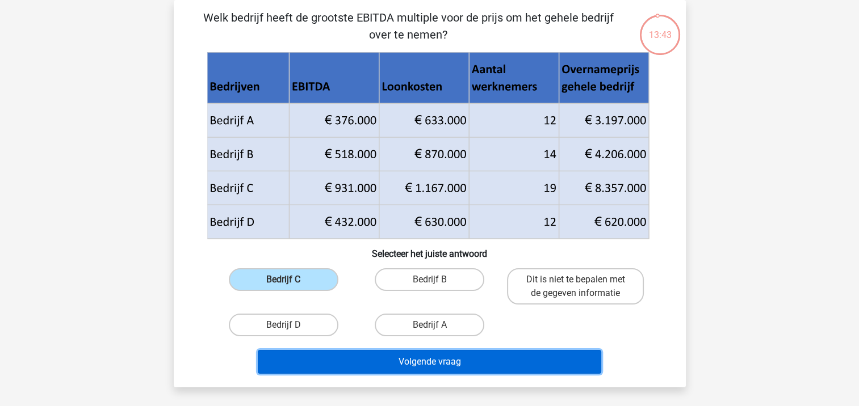
click at [338, 359] on button "Volgende vraag" at bounding box center [429, 362] width 343 height 24
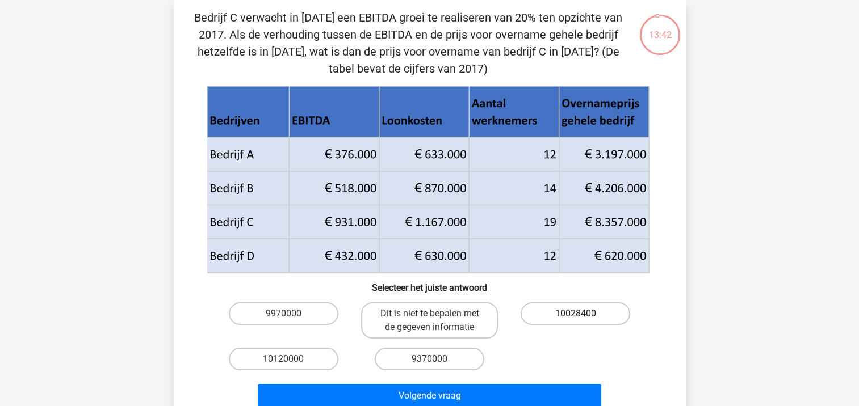
click at [536, 307] on label "10028400" at bounding box center [575, 314] width 110 height 23
click at [576, 314] on input "10028400" at bounding box center [579, 317] width 7 height 7
radio input "true"
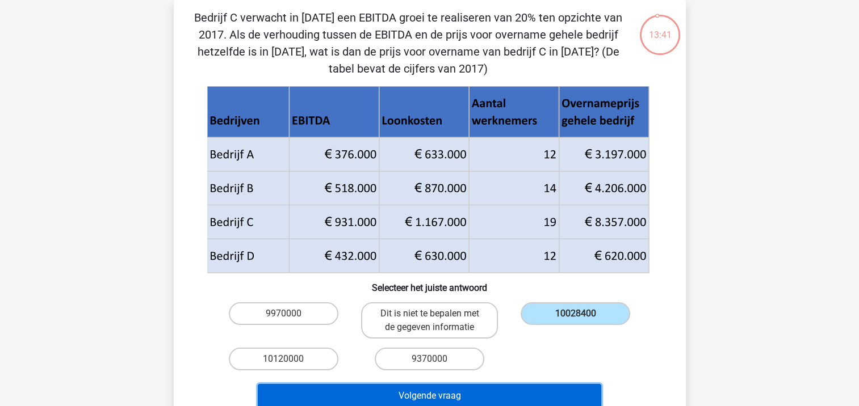
click at [496, 394] on button "Volgende vraag" at bounding box center [429, 396] width 343 height 24
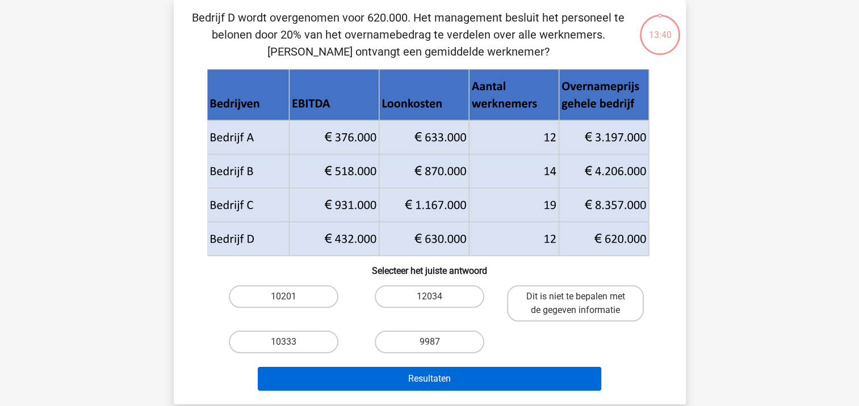
drag, startPoint x: 465, startPoint y: 392, endPoint x: 416, endPoint y: 343, distance: 69.4
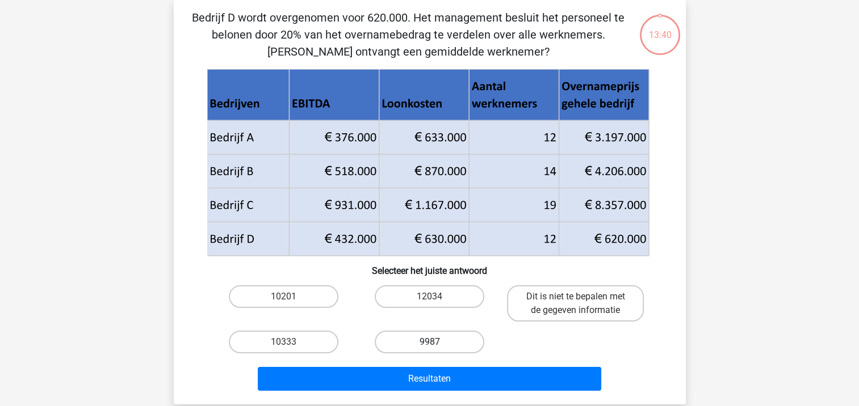
scroll to position [52, 0]
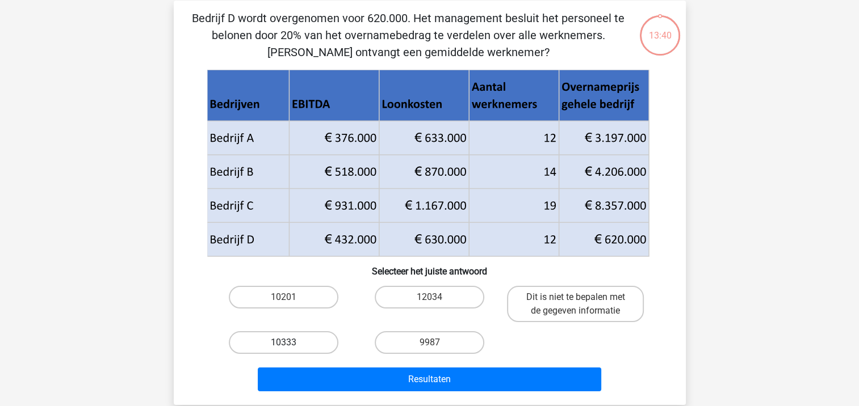
click at [309, 343] on label "10333" at bounding box center [284, 342] width 110 height 23
click at [291, 343] on input "10333" at bounding box center [286, 346] width 7 height 7
radio input "true"
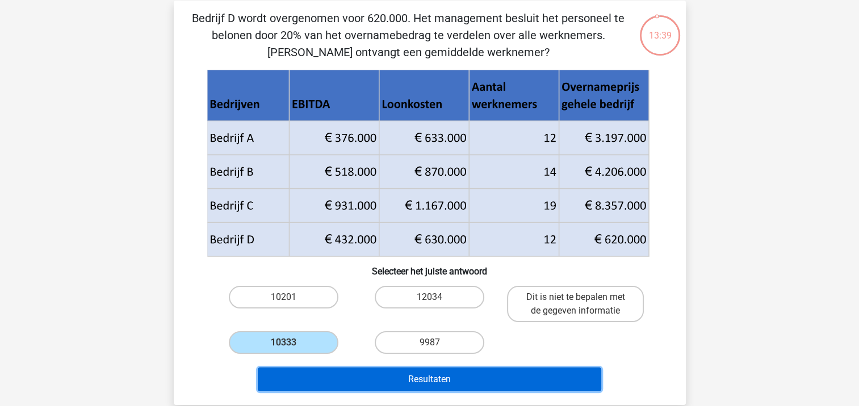
click at [354, 377] on button "Resultaten" at bounding box center [429, 380] width 343 height 24
